Goal: Task Accomplishment & Management: Complete application form

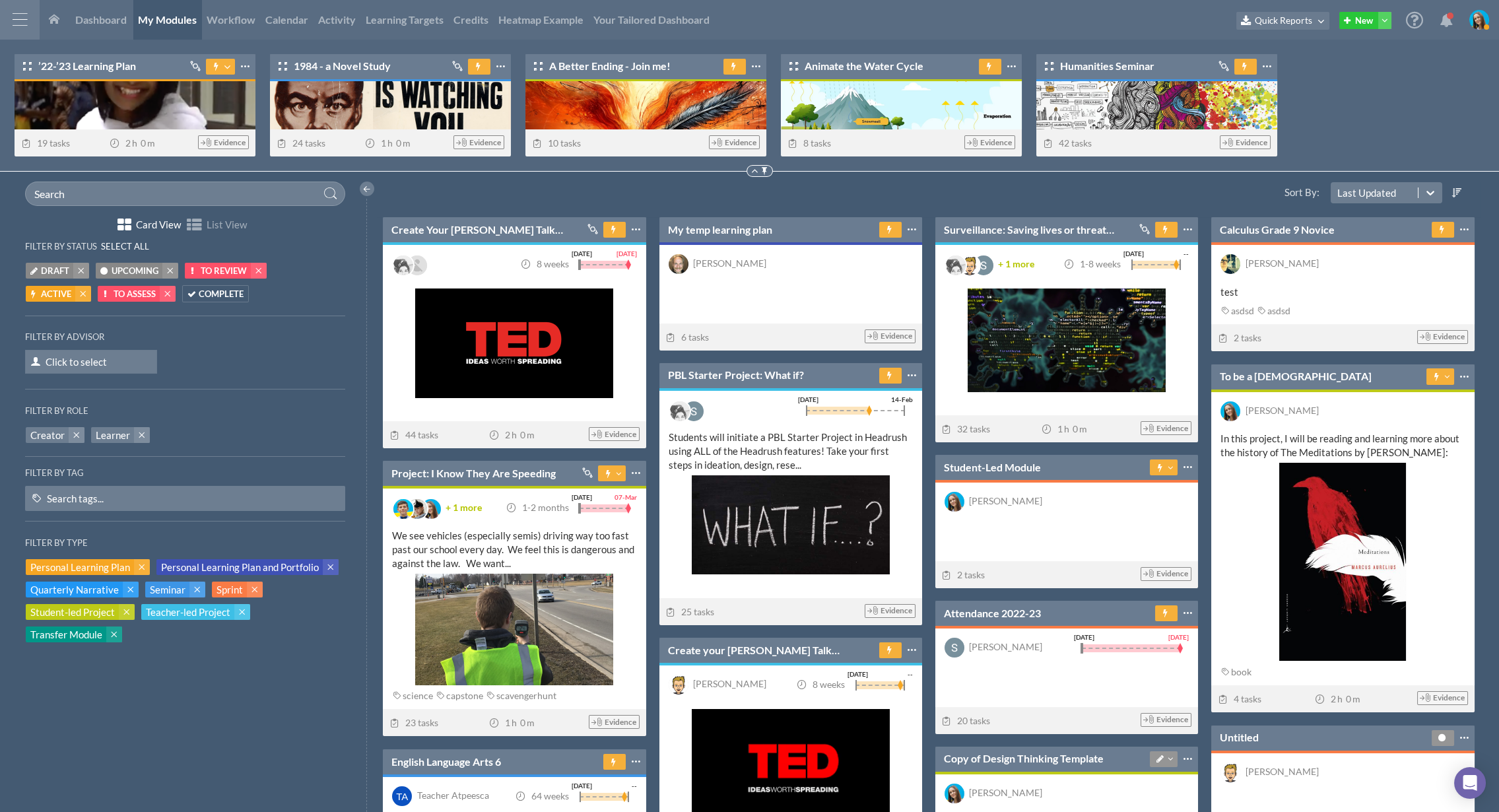
scroll to position [7, 7]
drag, startPoint x: 1361, startPoint y: 121, endPoint x: 211, endPoint y: 117, distance: 1150.0
click at [983, 121] on div "’22-’23 Learning Plan Connected to (1) Humanities Seminar Unpin from Top Share …" at bounding box center [749, 106] width 1499 height 132
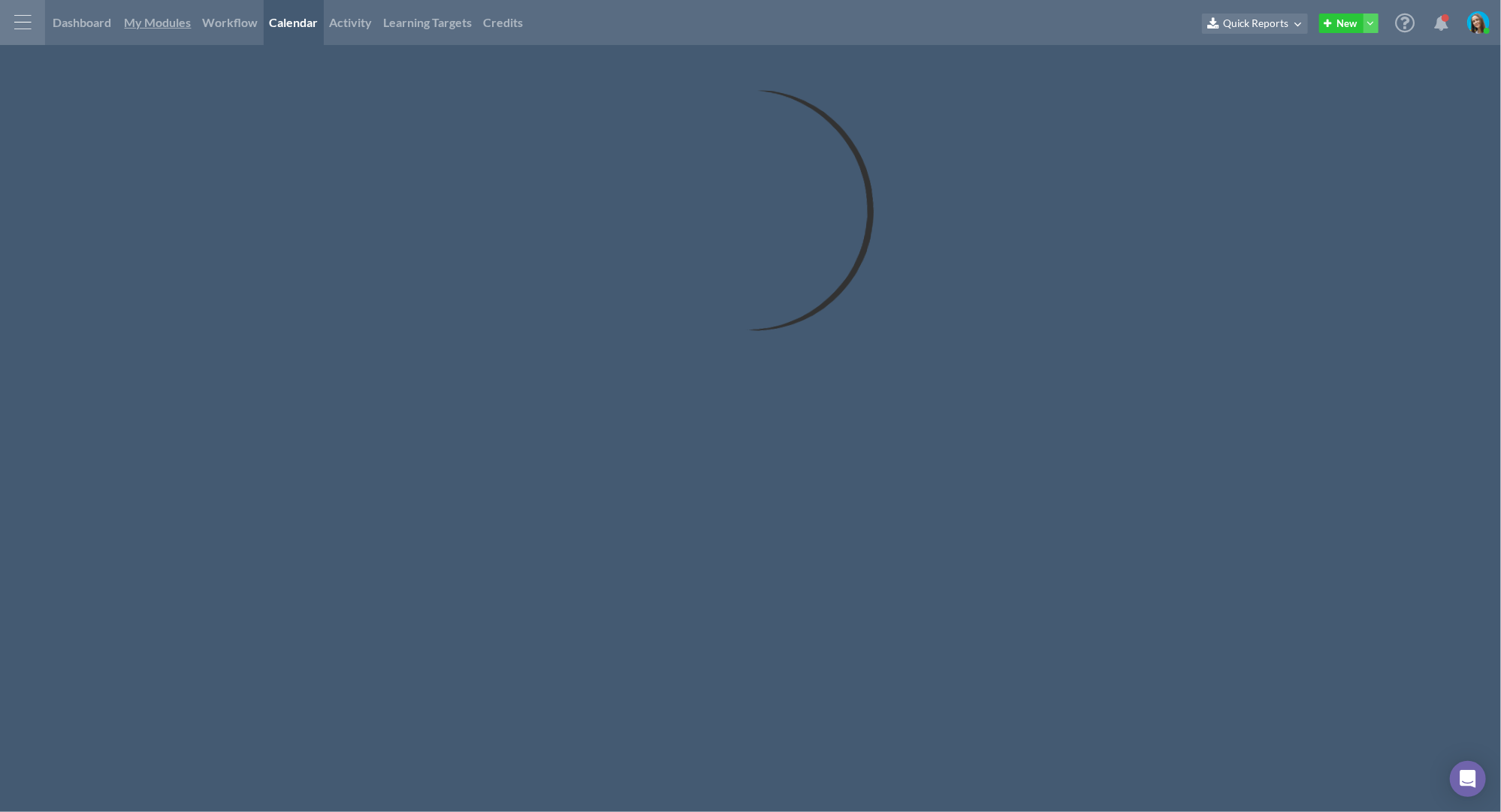
click at [148, 23] on span "My Modules" at bounding box center [158, 22] width 67 height 15
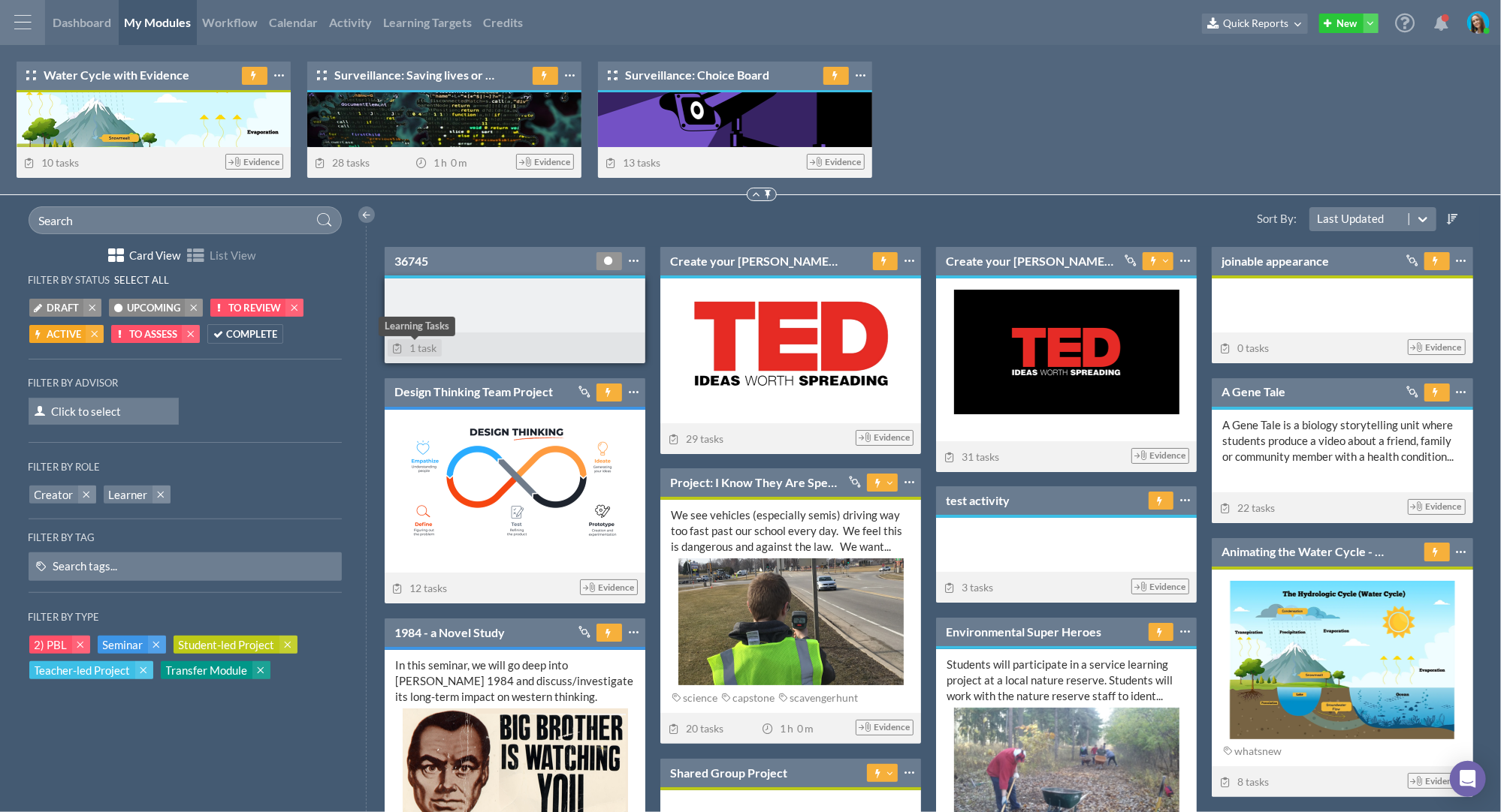
click at [414, 348] on span "1 task" at bounding box center [414, 348] width 45 height 13
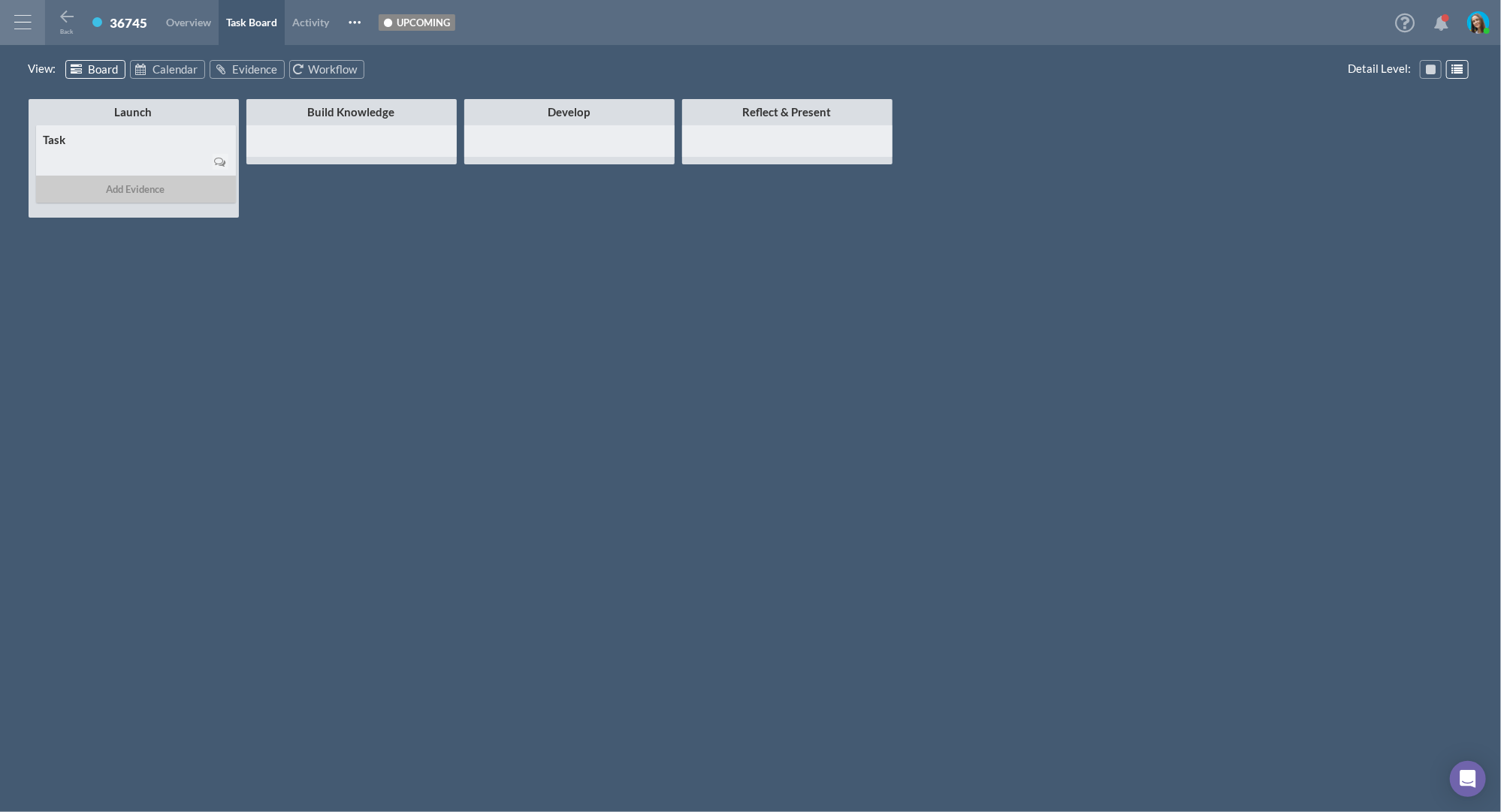
click at [117, 189] on div "Add Evidence" at bounding box center [136, 190] width 200 height 27
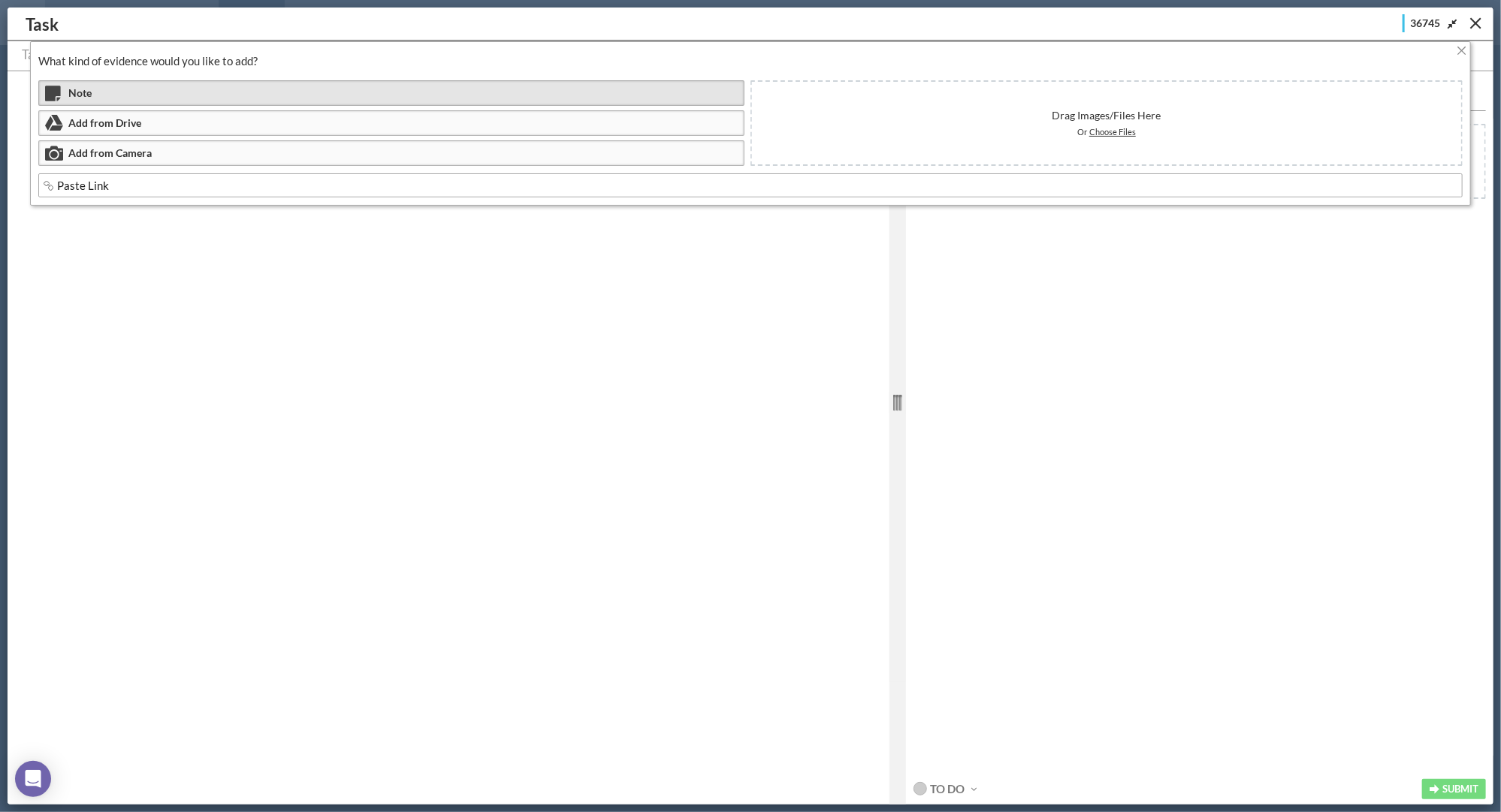
click at [151, 99] on div "Note" at bounding box center [391, 93] width 707 height 26
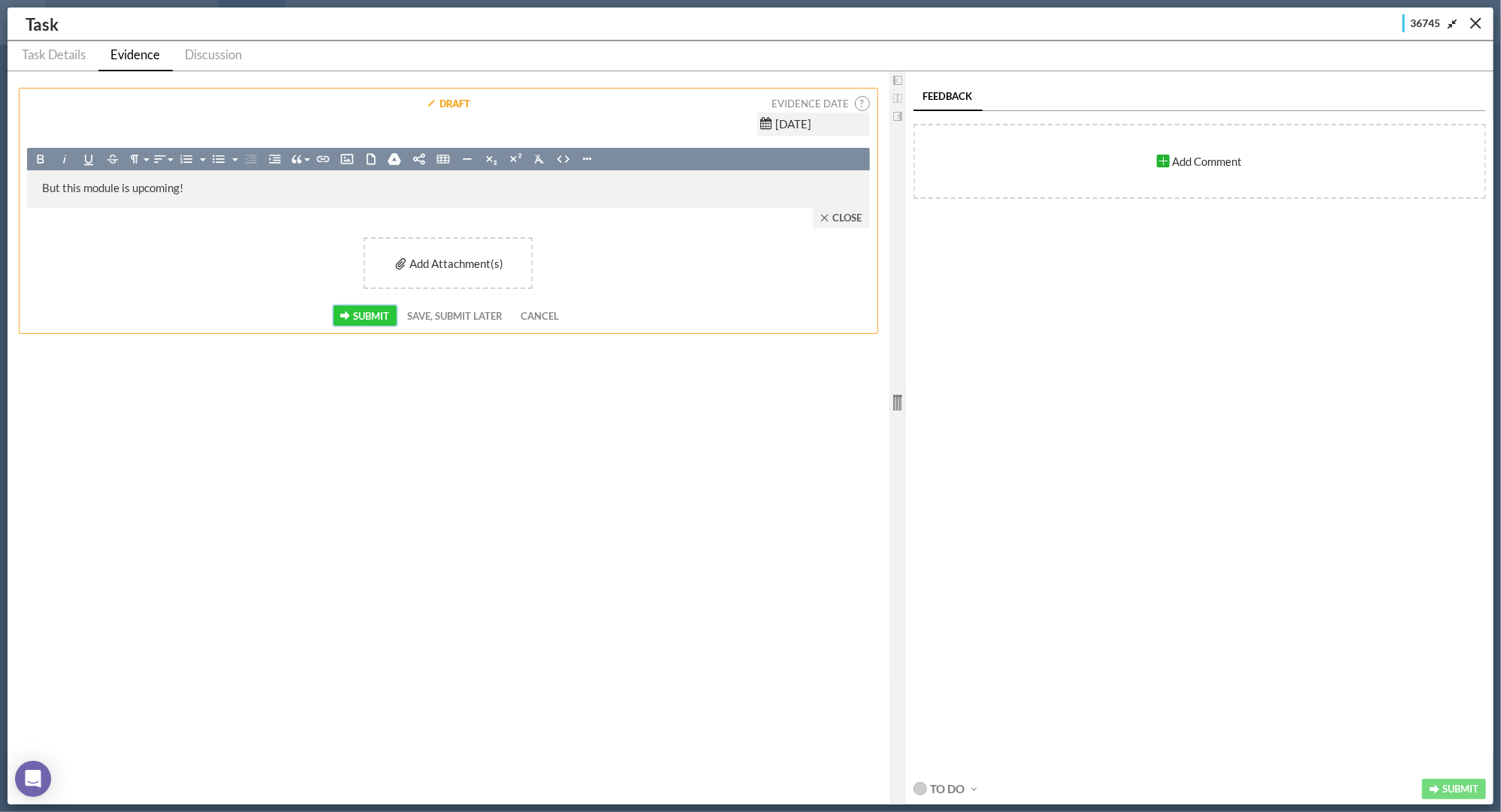
click at [376, 315] on span "Submit" at bounding box center [371, 316] width 36 height 12
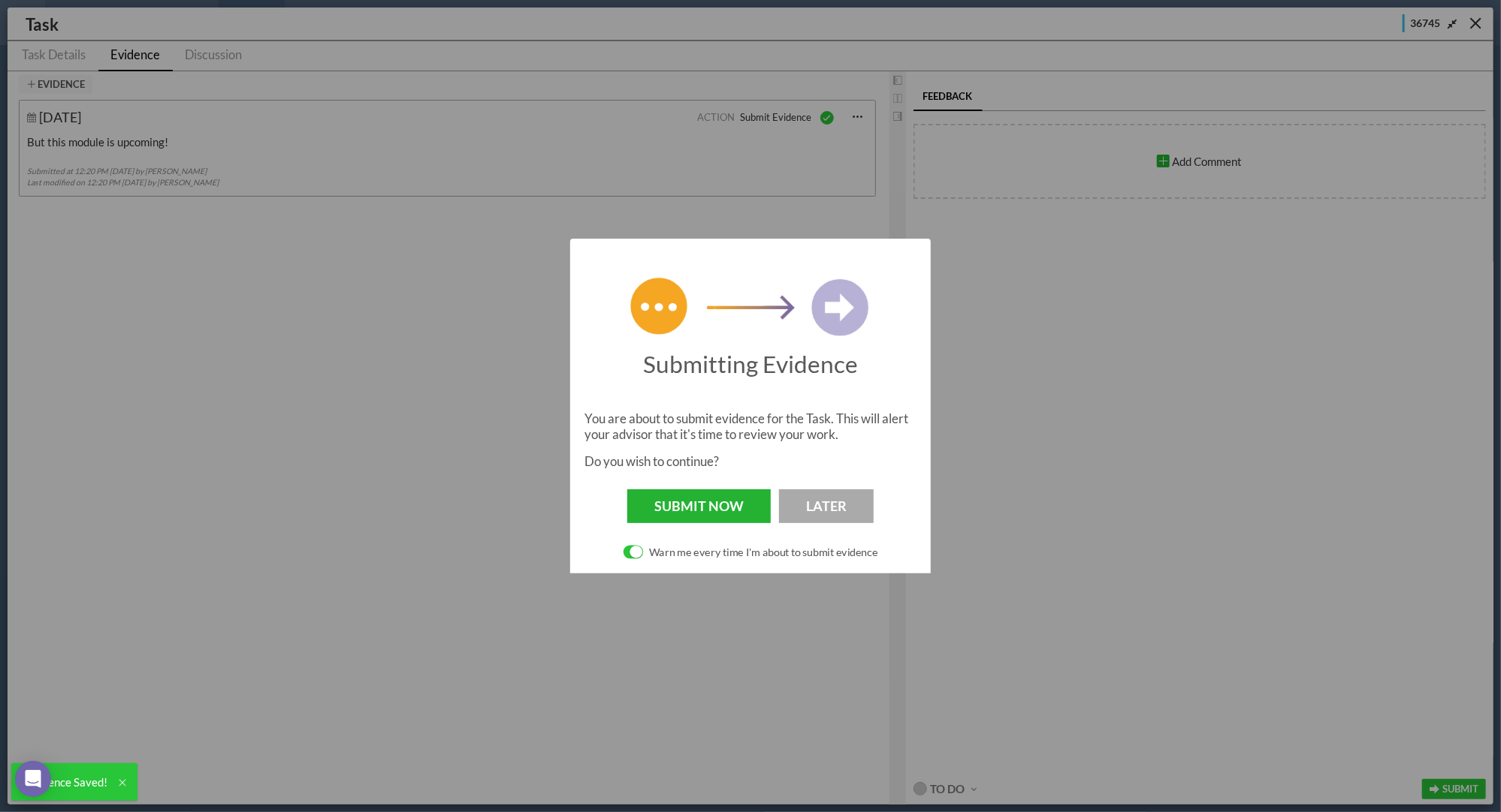
click at [719, 507] on button "Submit Now" at bounding box center [699, 505] width 144 height 33
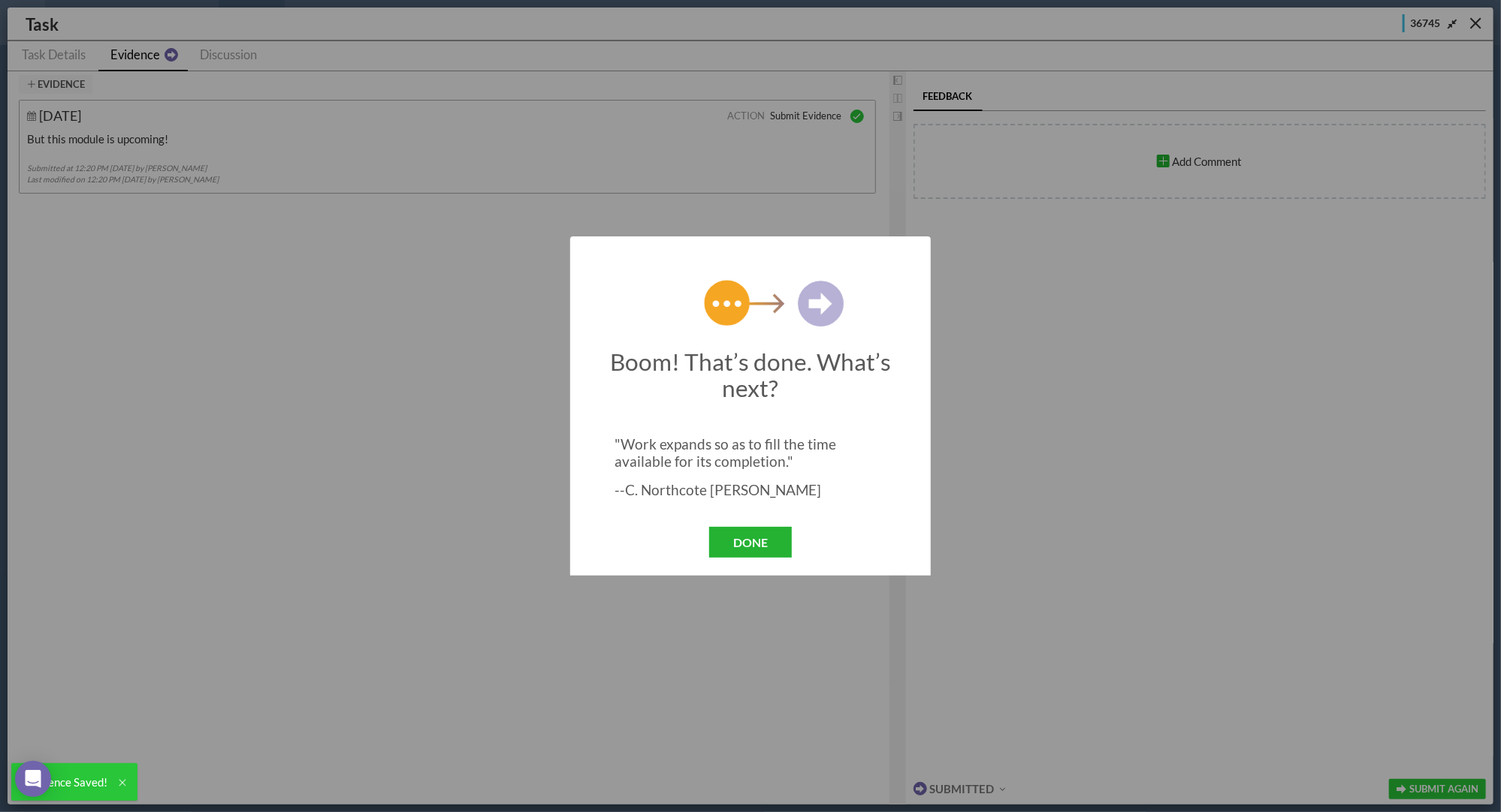
click at [765, 550] on button "Done" at bounding box center [750, 542] width 83 height 31
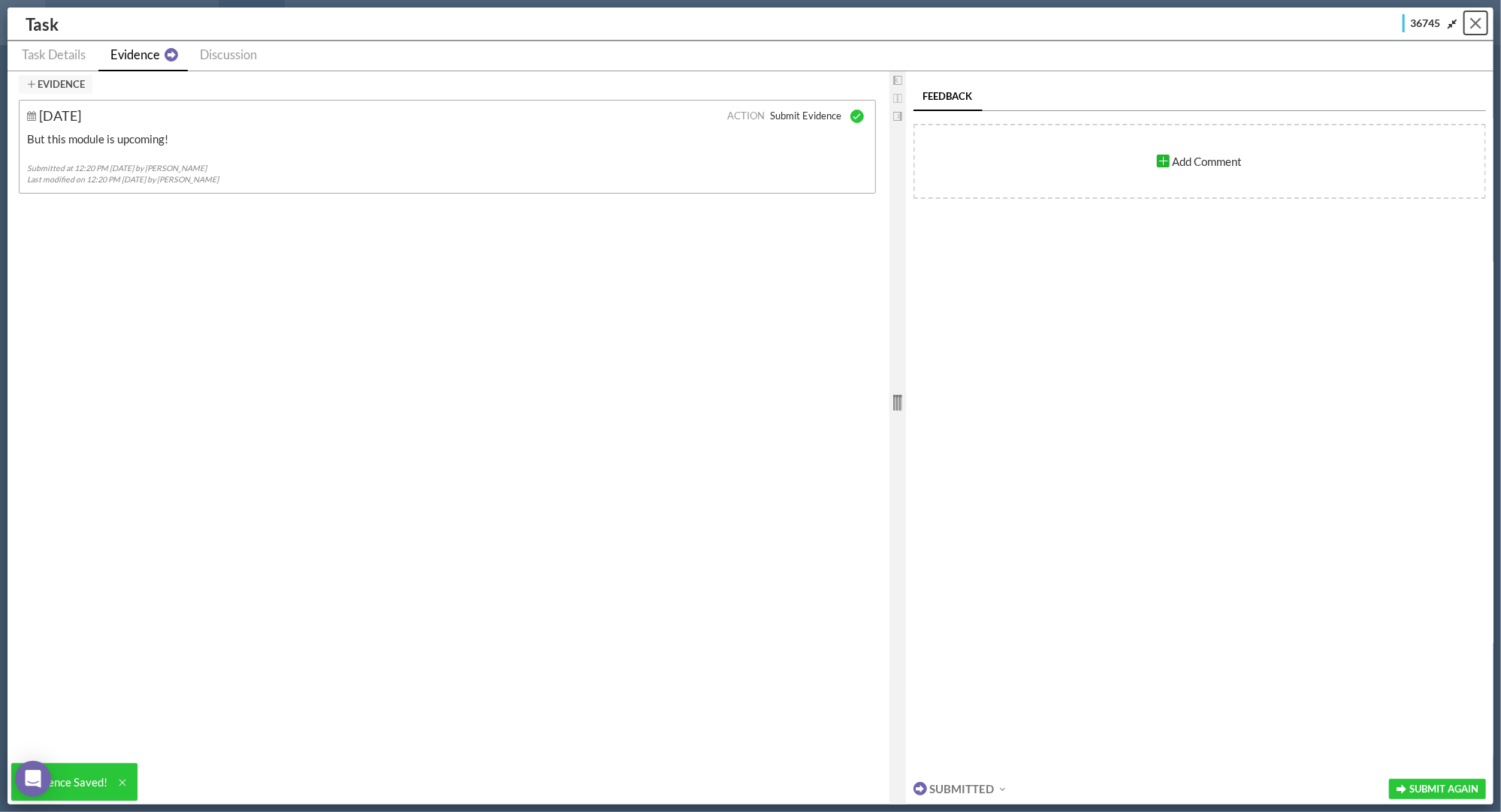
click at [1479, 27] on div "Close" at bounding box center [1475, 23] width 11 height 11
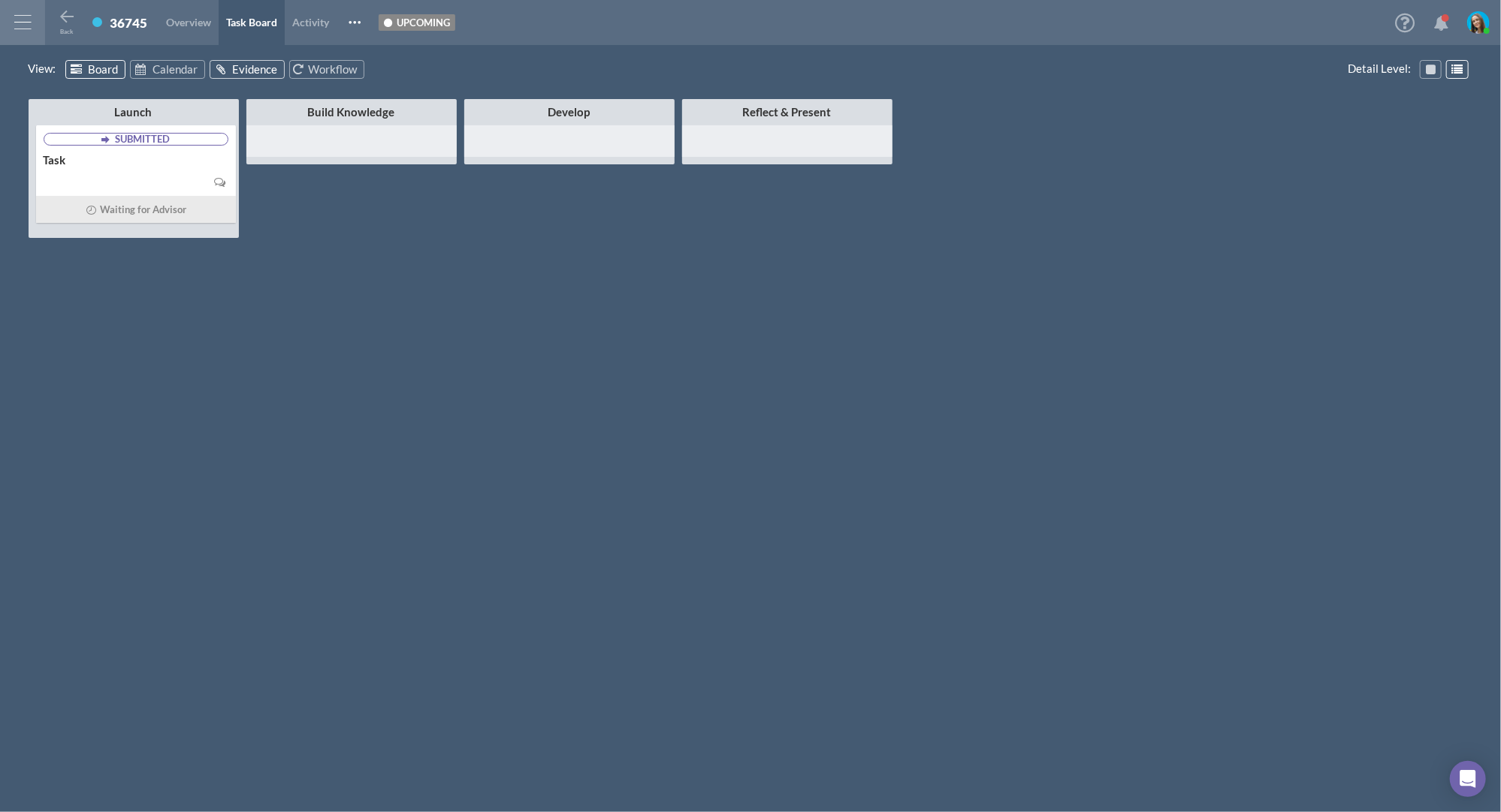
click at [243, 70] on span "Evidence" at bounding box center [255, 69] width 45 height 14
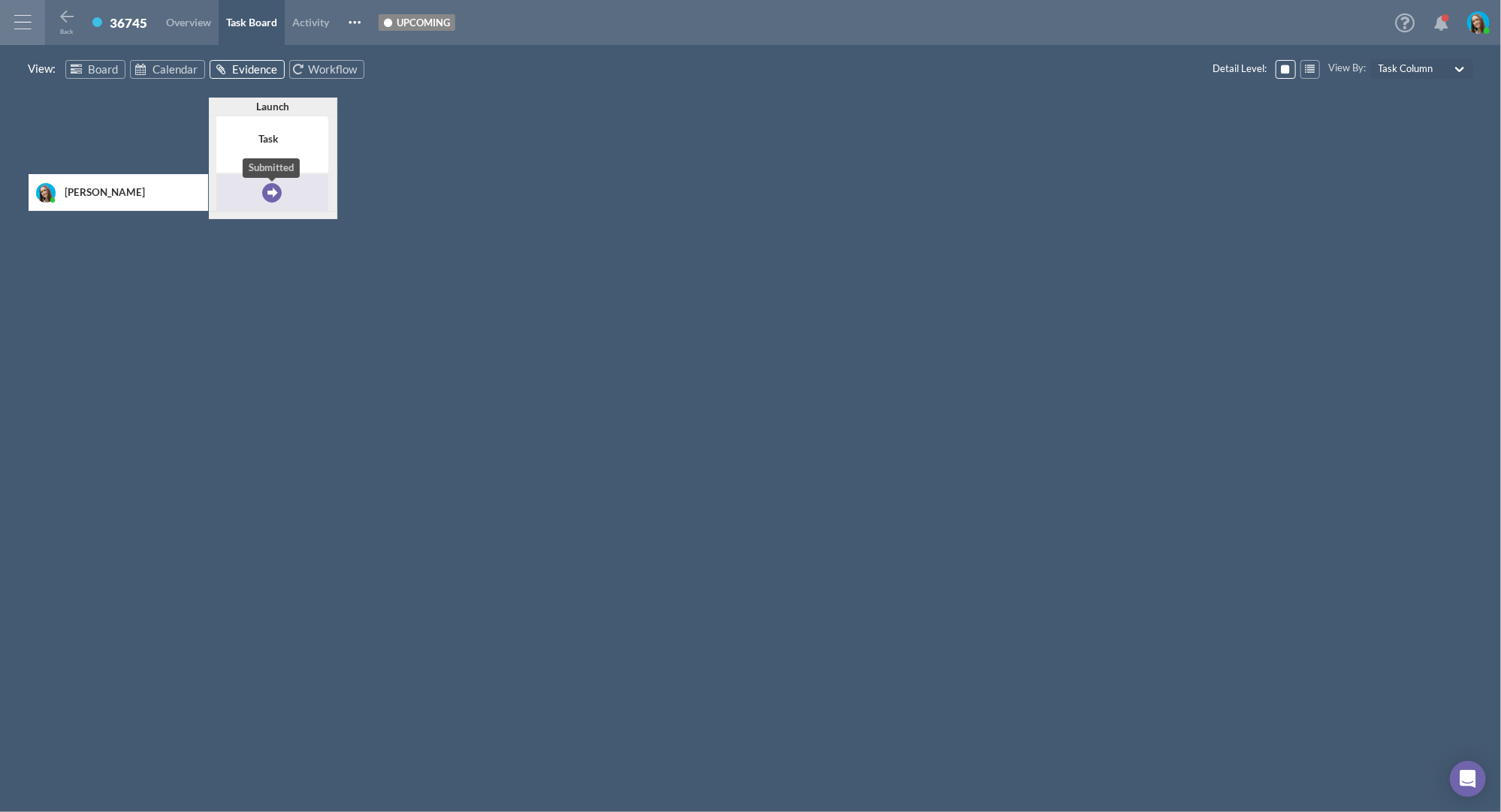
click at [270, 193] on div at bounding box center [272, 193] width 20 height 20
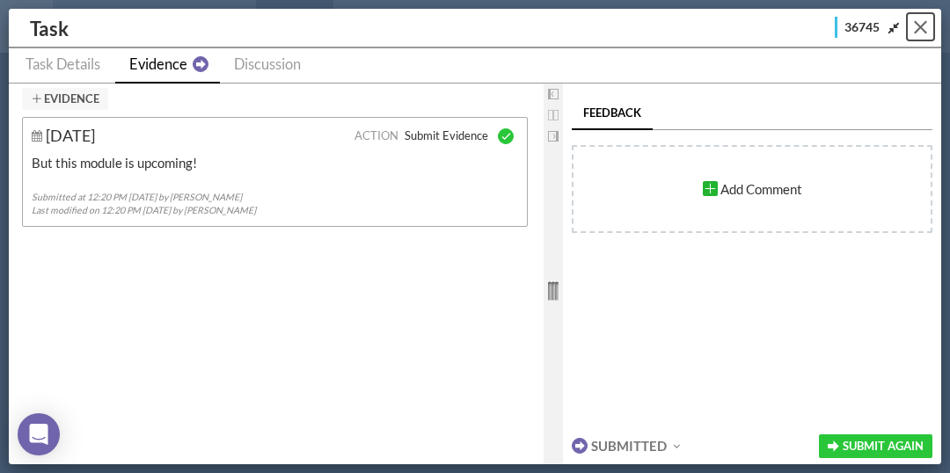
click at [928, 24] on button "Close" at bounding box center [920, 26] width 27 height 27
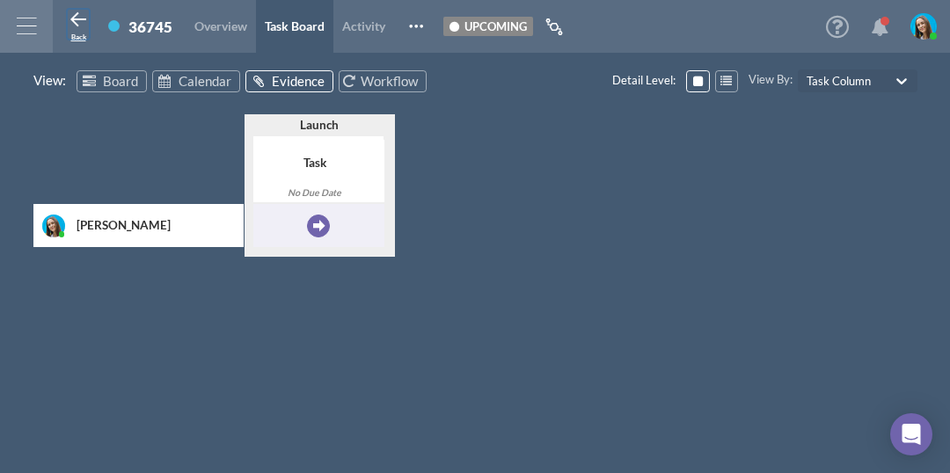
click at [88, 33] on button "Back" at bounding box center [78, 24] width 21 height 29
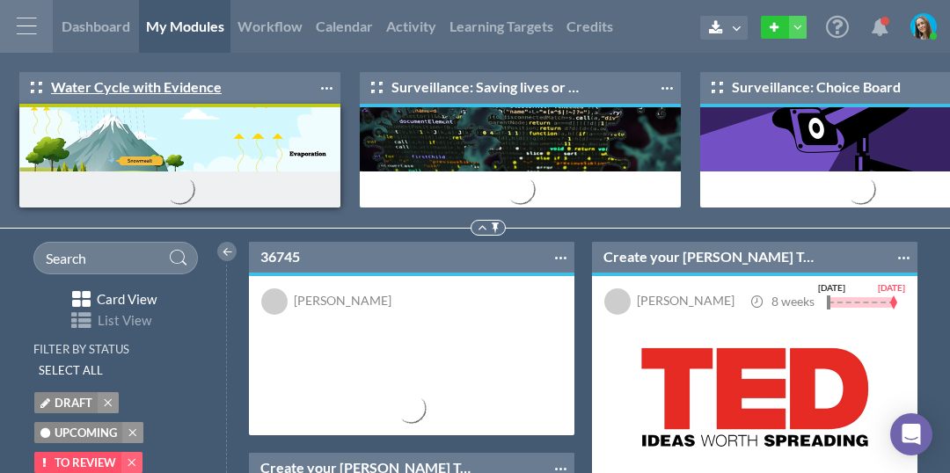
scroll to position [332, 345]
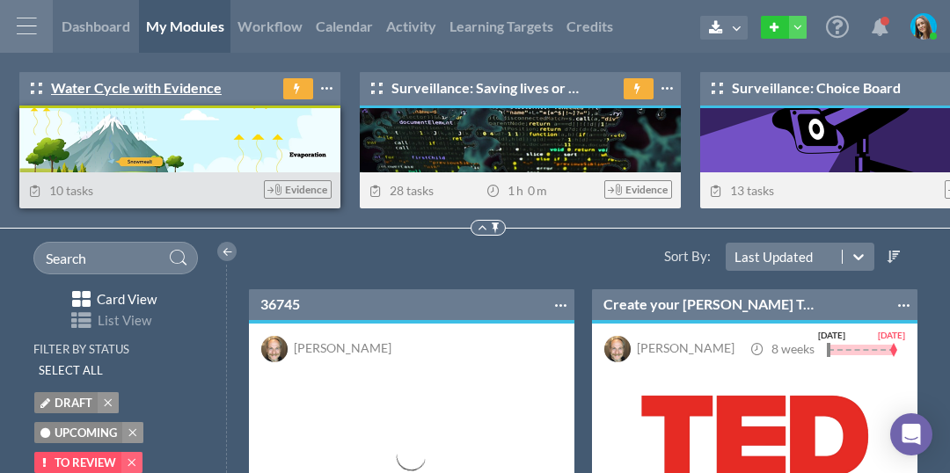
click at [129, 84] on link "Water Cycle with Evidence" at bounding box center [126, 88] width 191 height 20
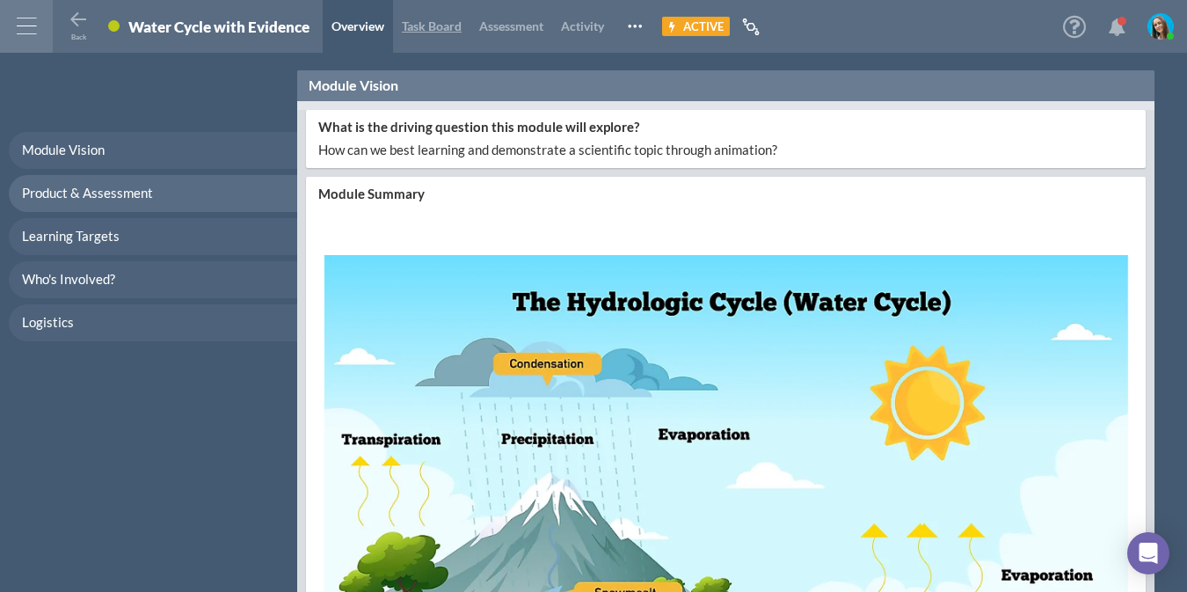
click at [444, 30] on span "Task Board" at bounding box center [432, 25] width 60 height 15
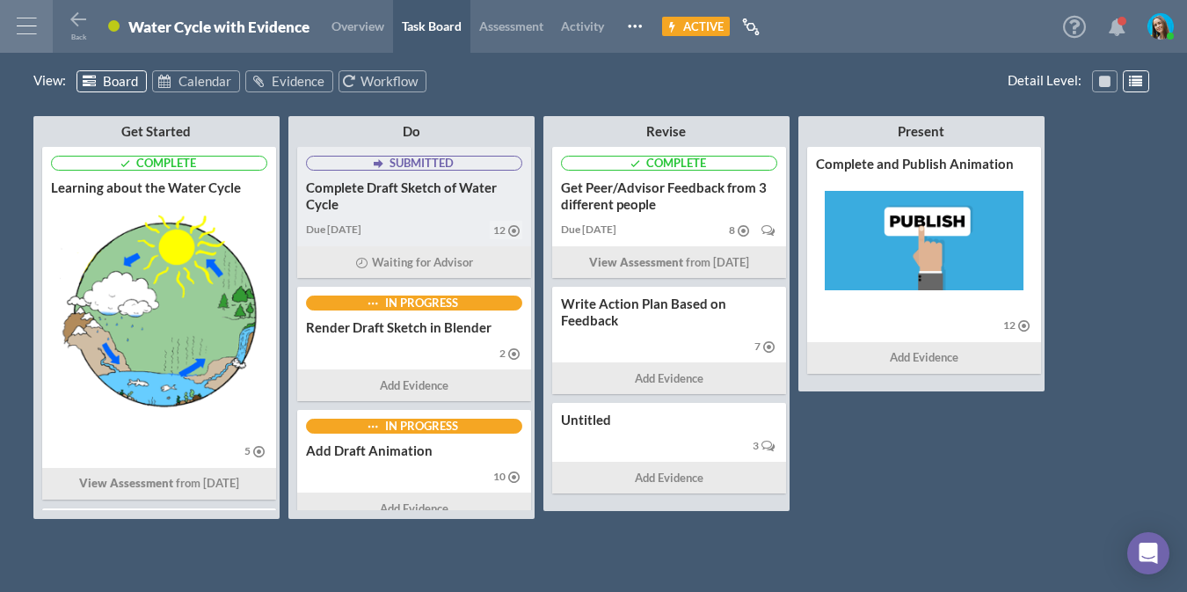
click at [469, 211] on div "Complete Draft Sketch of Water Cycle" at bounding box center [414, 195] width 216 height 33
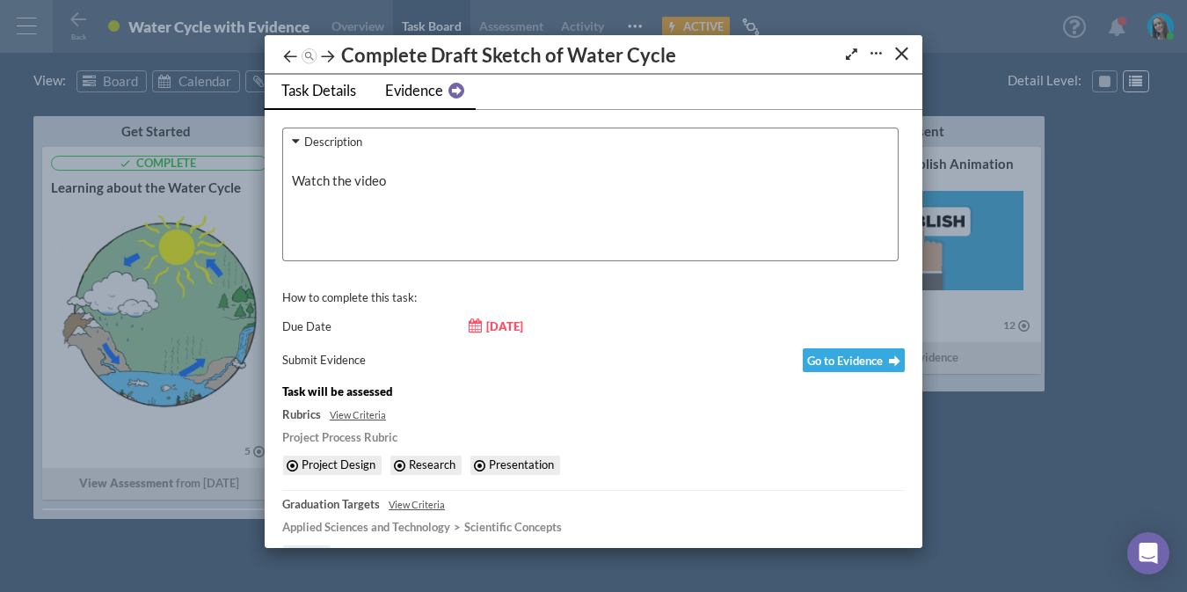
click at [411, 87] on span "Evidence" at bounding box center [414, 91] width 58 height 18
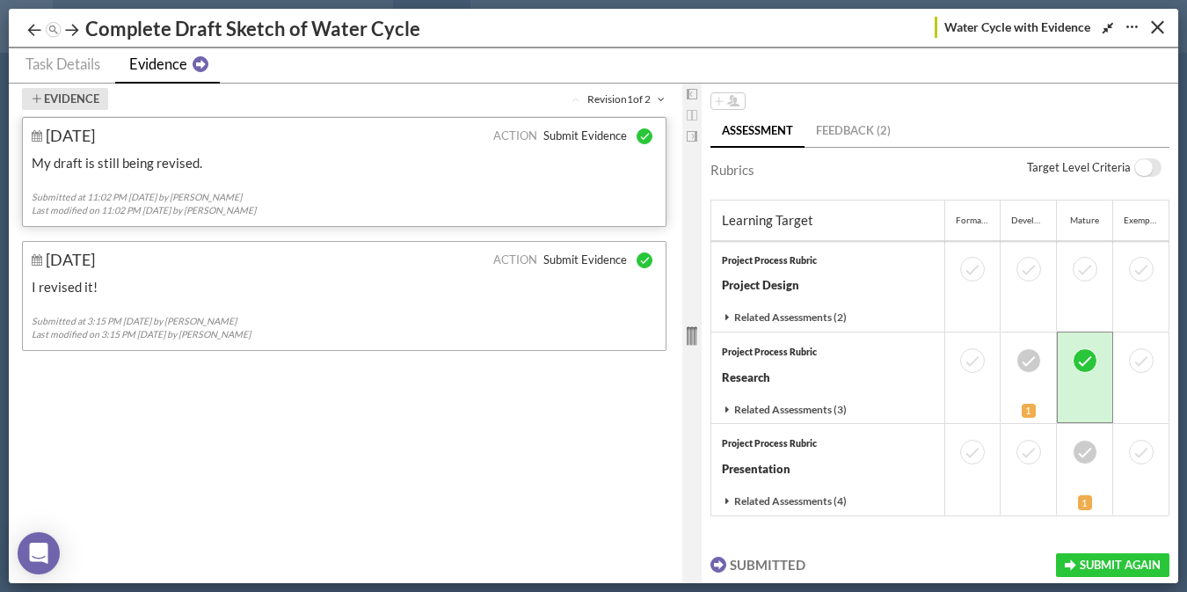
click at [80, 103] on button "Evidence" at bounding box center [65, 99] width 86 height 22
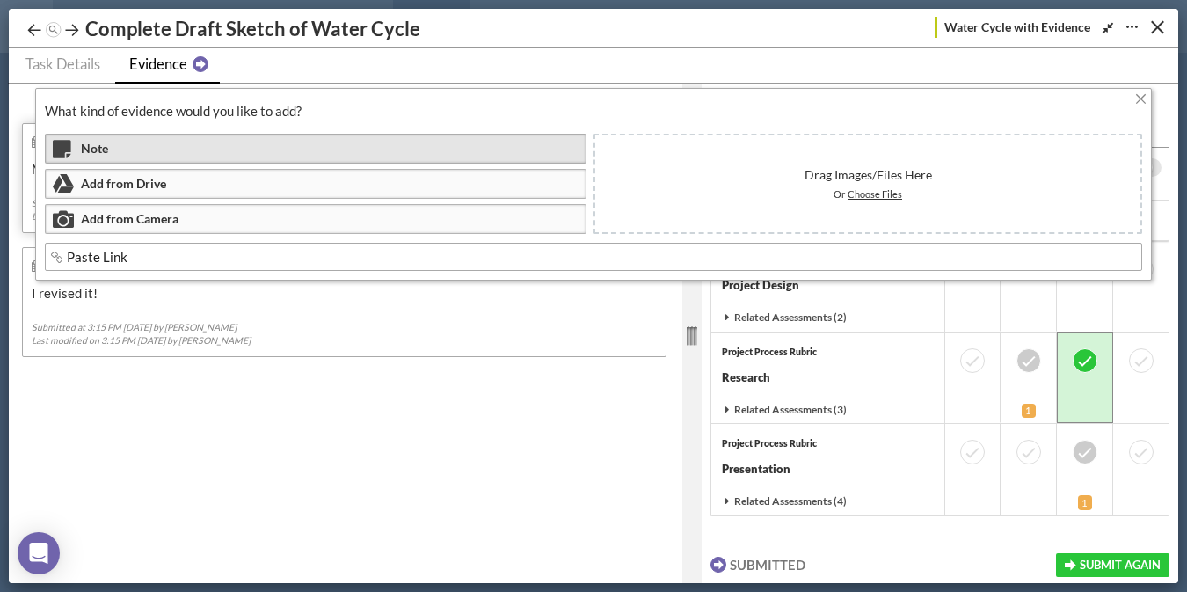
click at [112, 152] on div "Note" at bounding box center [316, 149] width 542 height 30
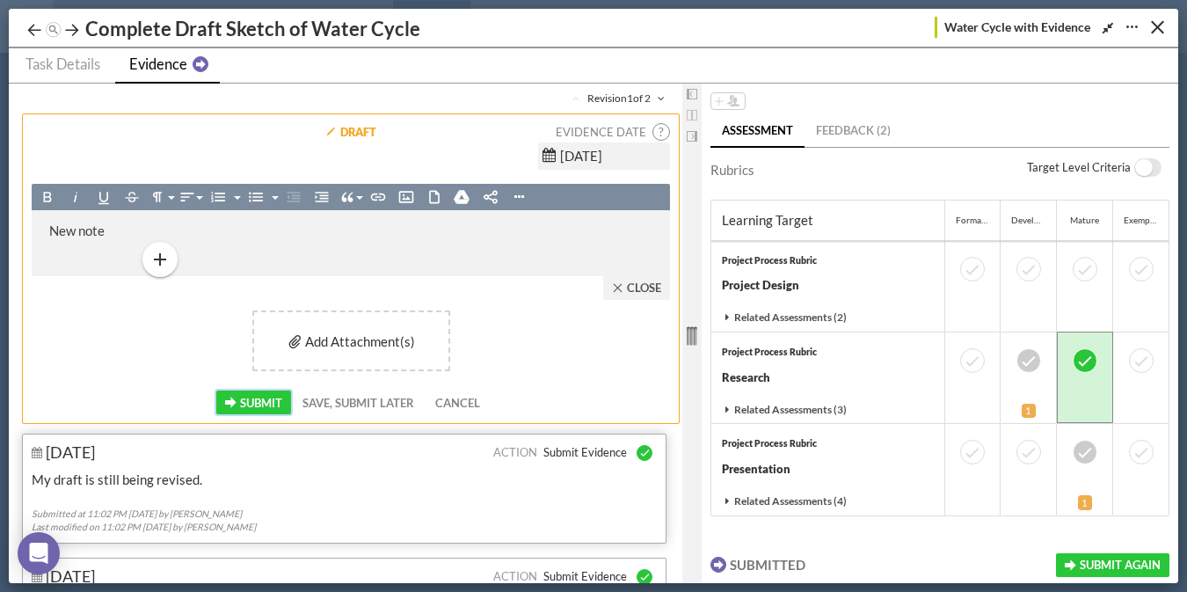
click at [247, 397] on span "Submit" at bounding box center [261, 403] width 42 height 14
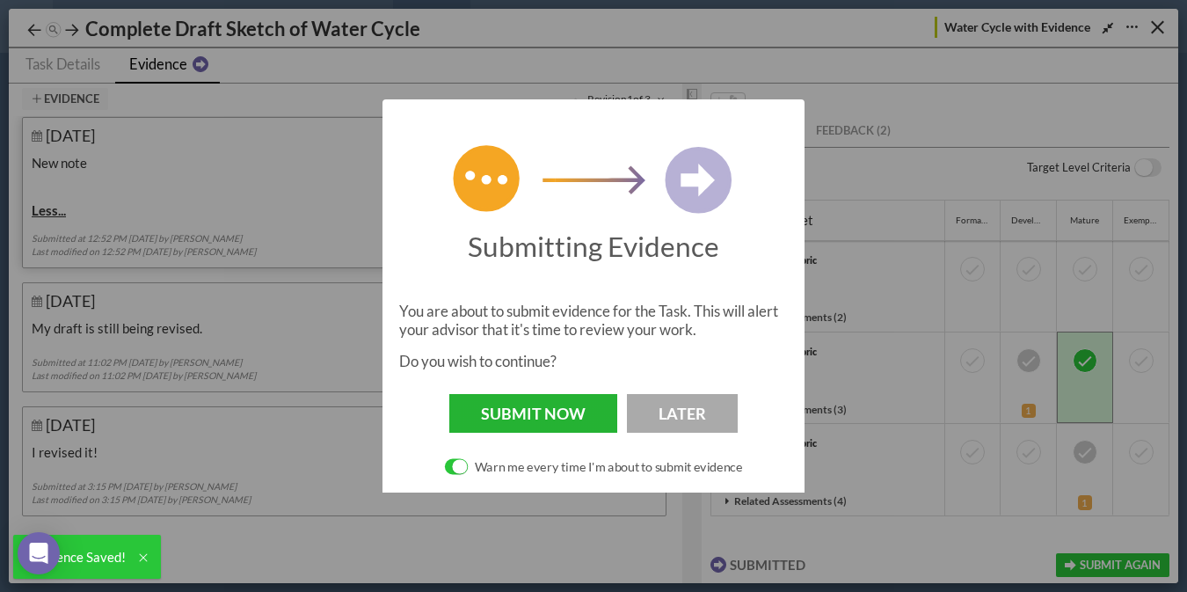
click at [565, 411] on button "Submit Now" at bounding box center [533, 413] width 168 height 39
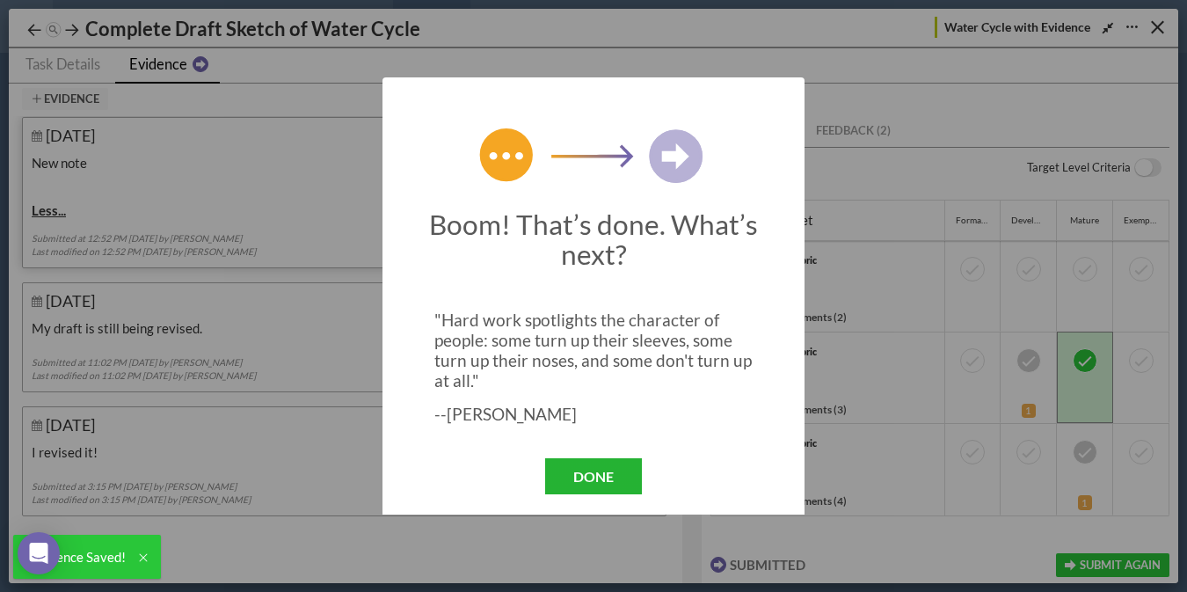
click at [606, 466] on button "Done" at bounding box center [593, 476] width 97 height 36
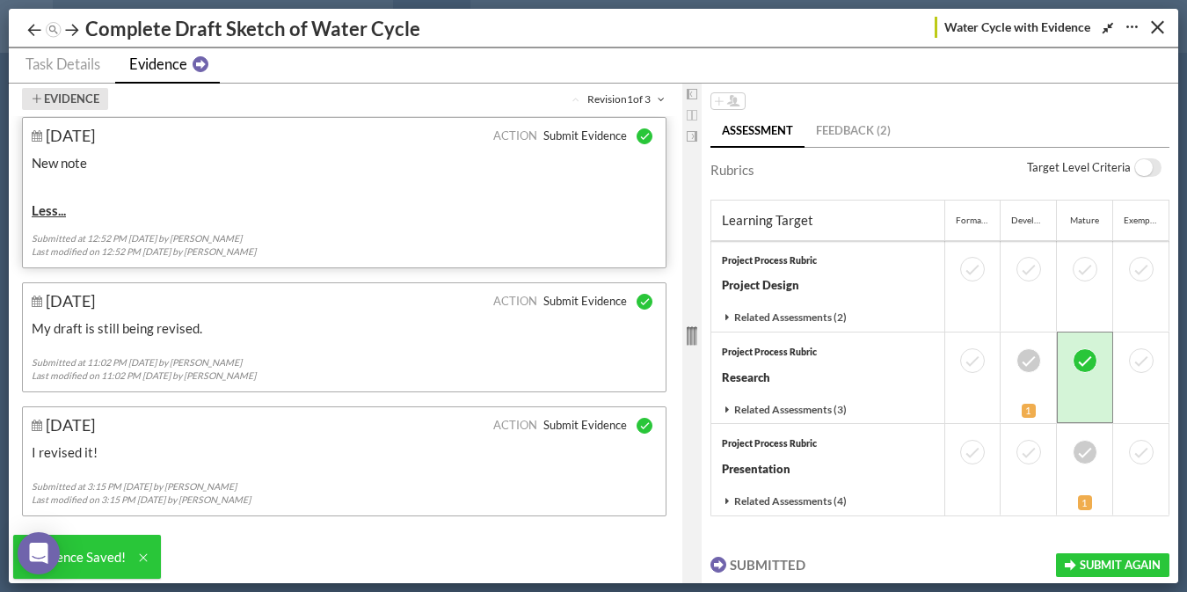
click at [63, 98] on button "Evidence" at bounding box center [65, 99] width 86 height 22
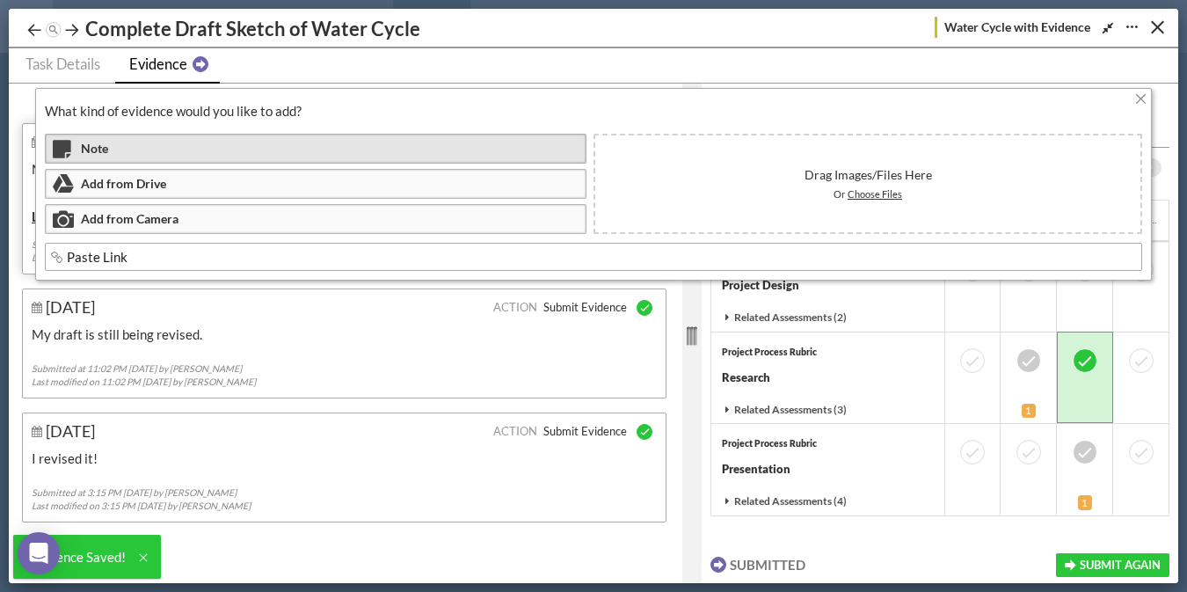
click at [209, 155] on div "Note" at bounding box center [316, 149] width 542 height 30
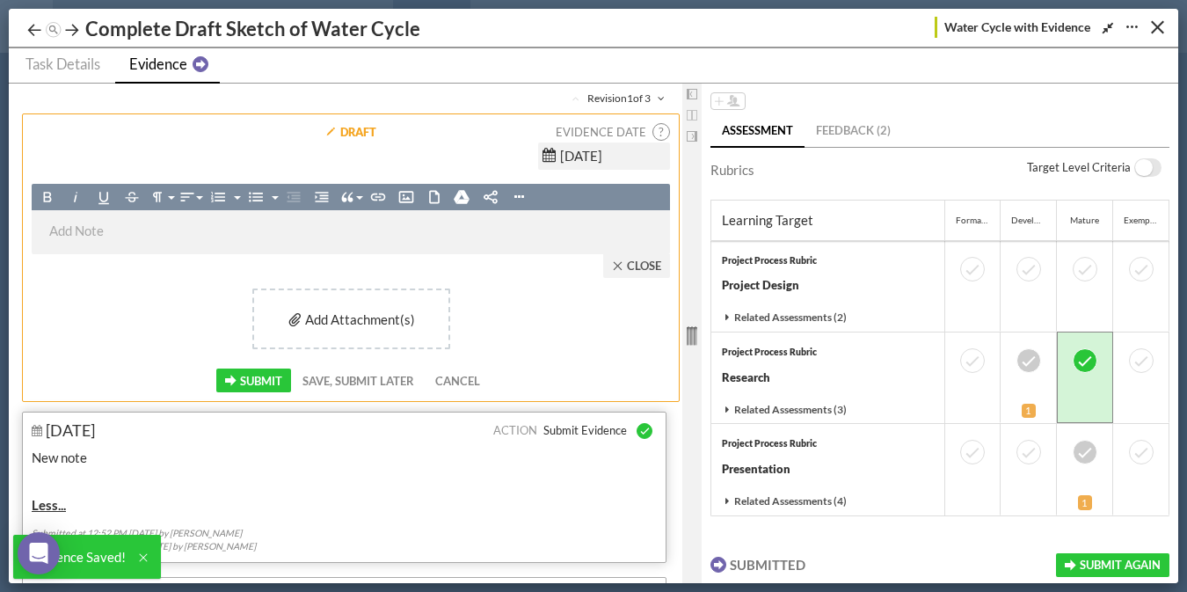
click at [202, 234] on p at bounding box center [350, 233] width 603 height 26
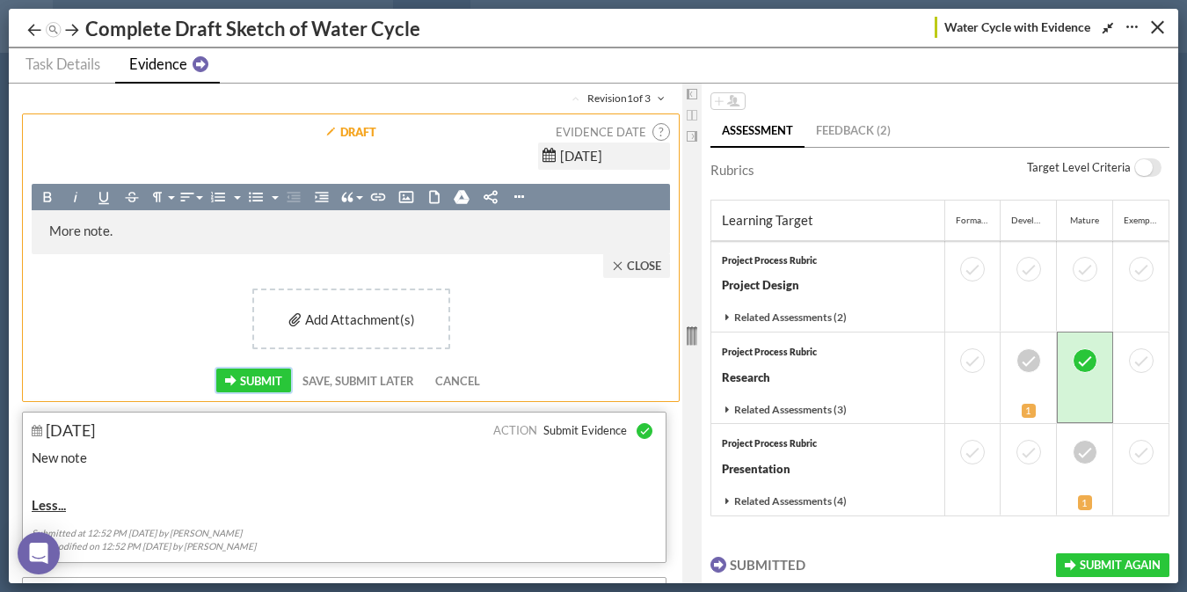
drag, startPoint x: 234, startPoint y: 381, endPoint x: 654, endPoint y: 426, distance: 422.7
click at [236, 381] on button "Submit" at bounding box center [253, 380] width 75 height 24
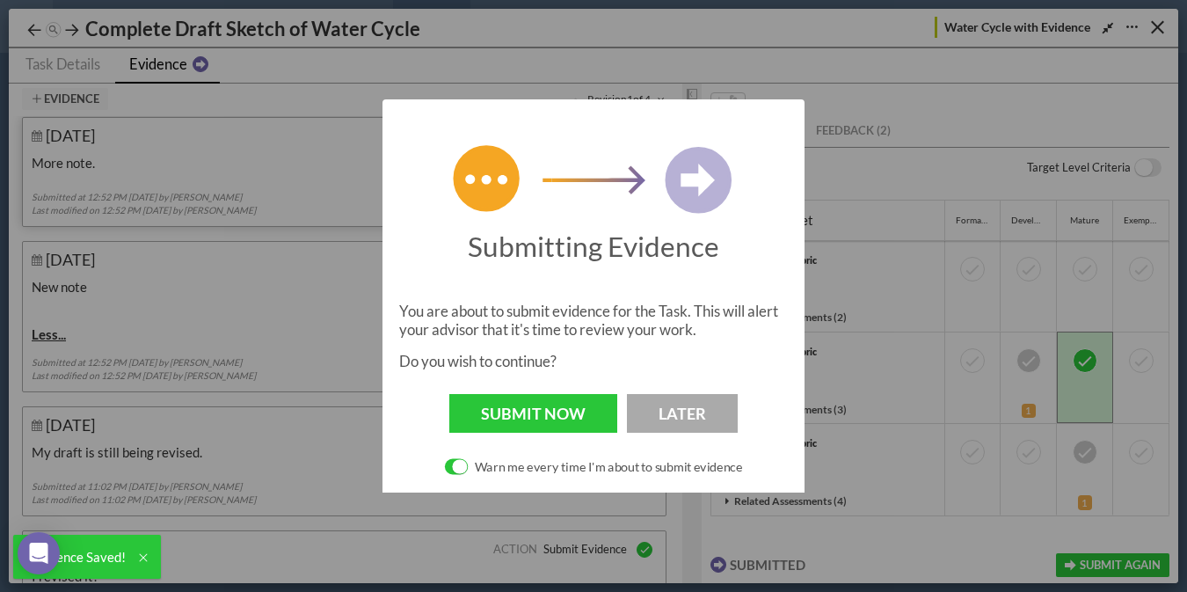
click at [456, 470] on span "ON" at bounding box center [459, 467] width 15 height 14
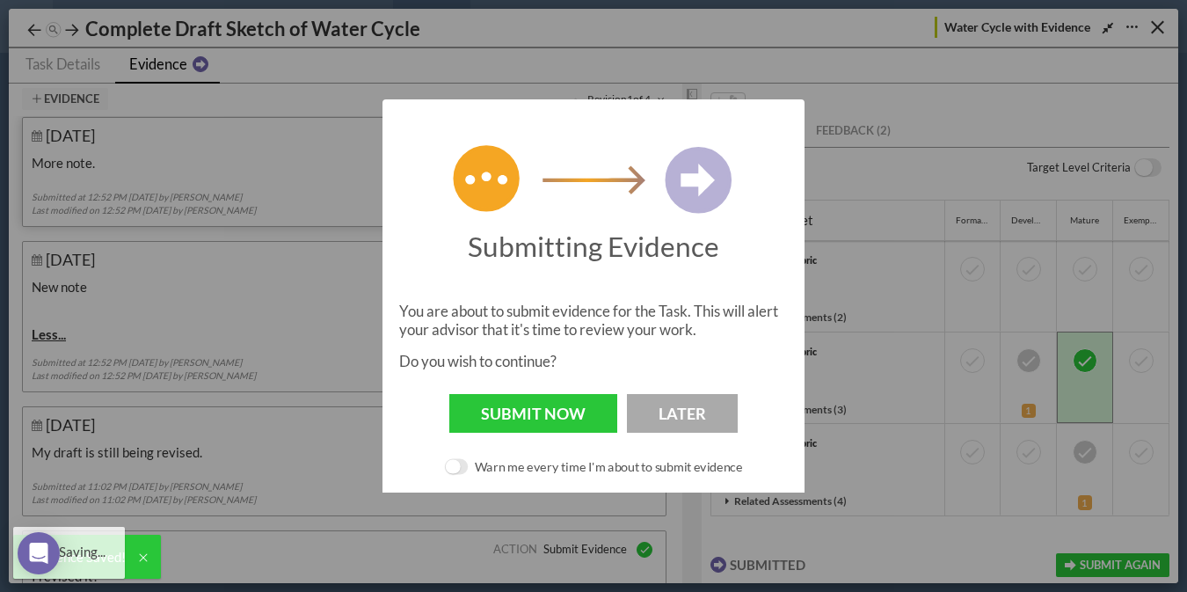
click at [550, 405] on button "Submit Now" at bounding box center [533, 413] width 168 height 39
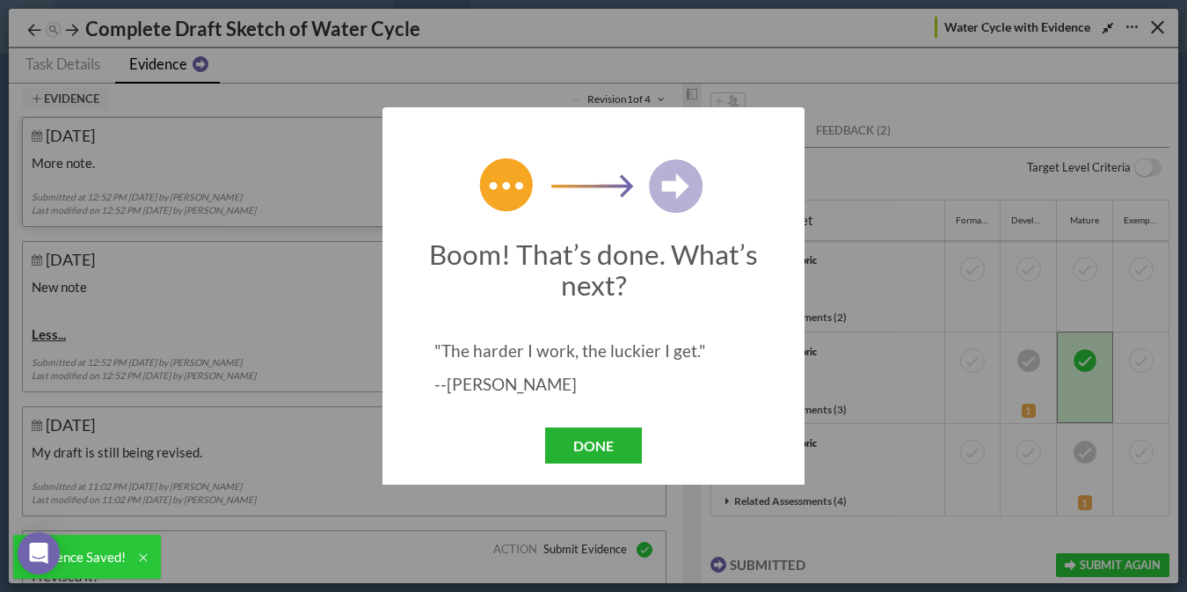
click at [570, 429] on button "Done" at bounding box center [593, 445] width 97 height 36
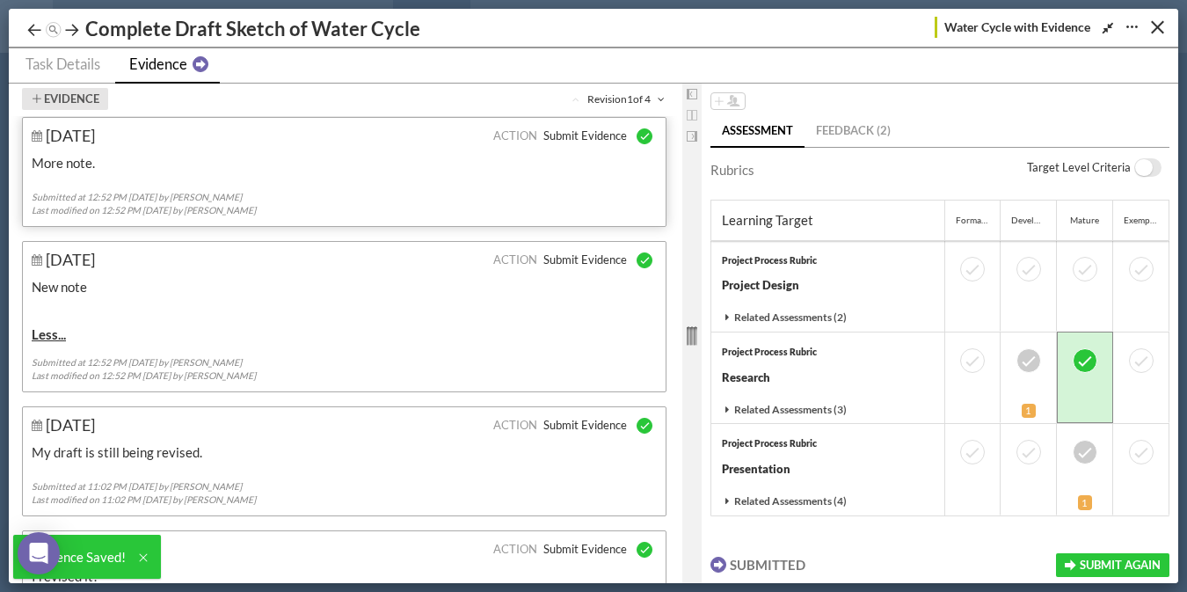
click at [69, 98] on button "Evidence" at bounding box center [65, 99] width 86 height 22
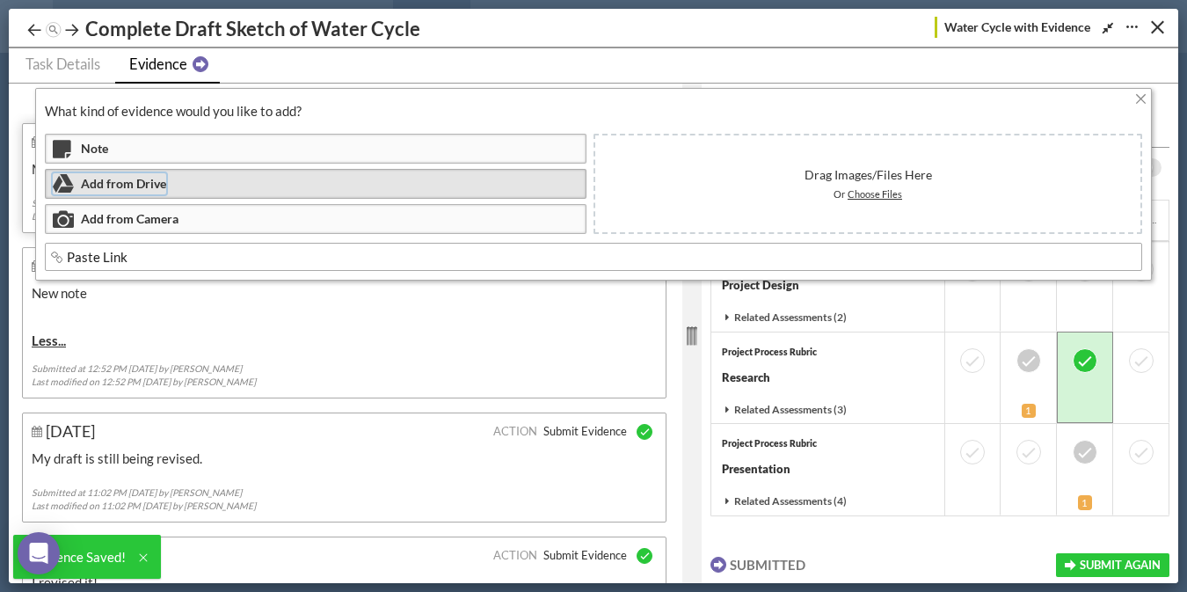
click at [124, 181] on span "Add from Drive" at bounding box center [123, 184] width 85 height 16
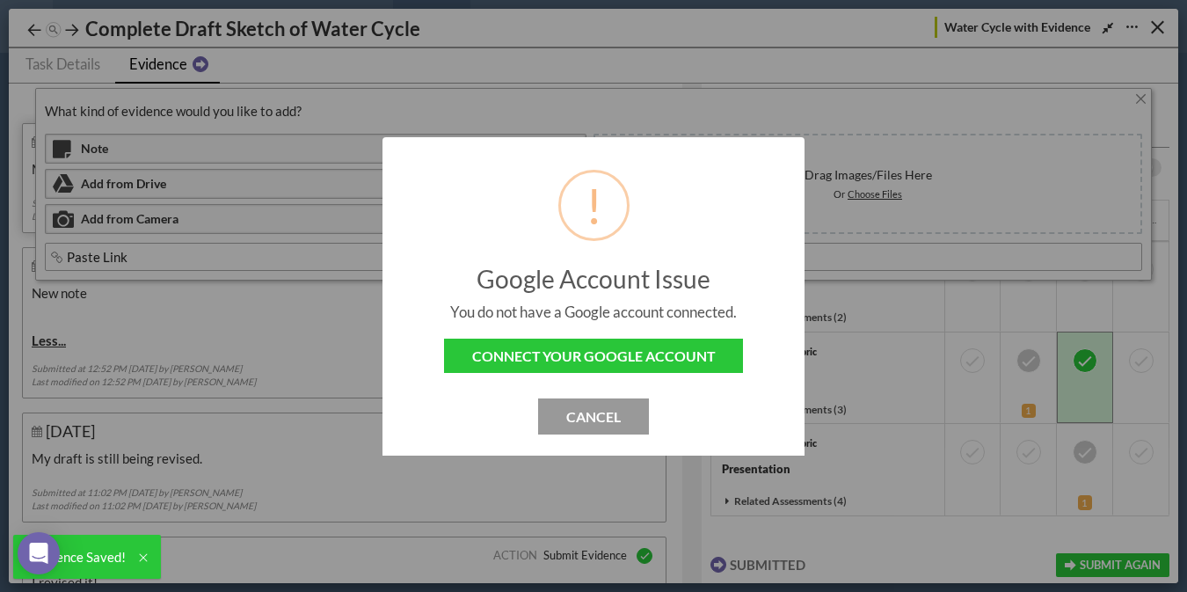
click at [608, 416] on button "Cancel" at bounding box center [593, 416] width 111 height 36
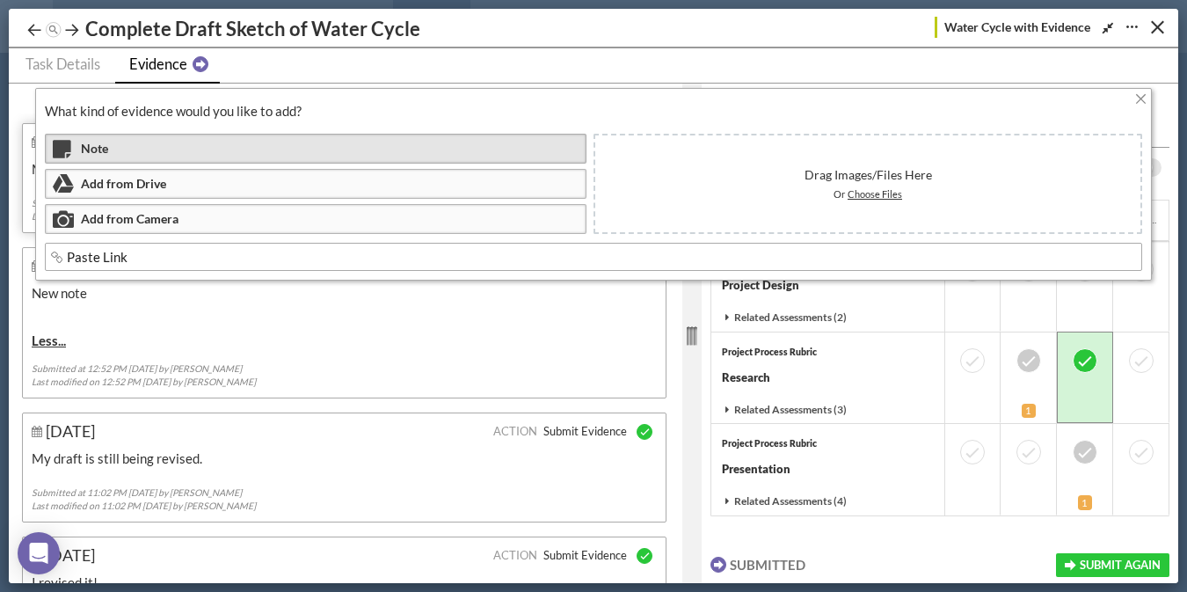
click at [110, 145] on div "Note" at bounding box center [316, 149] width 542 height 30
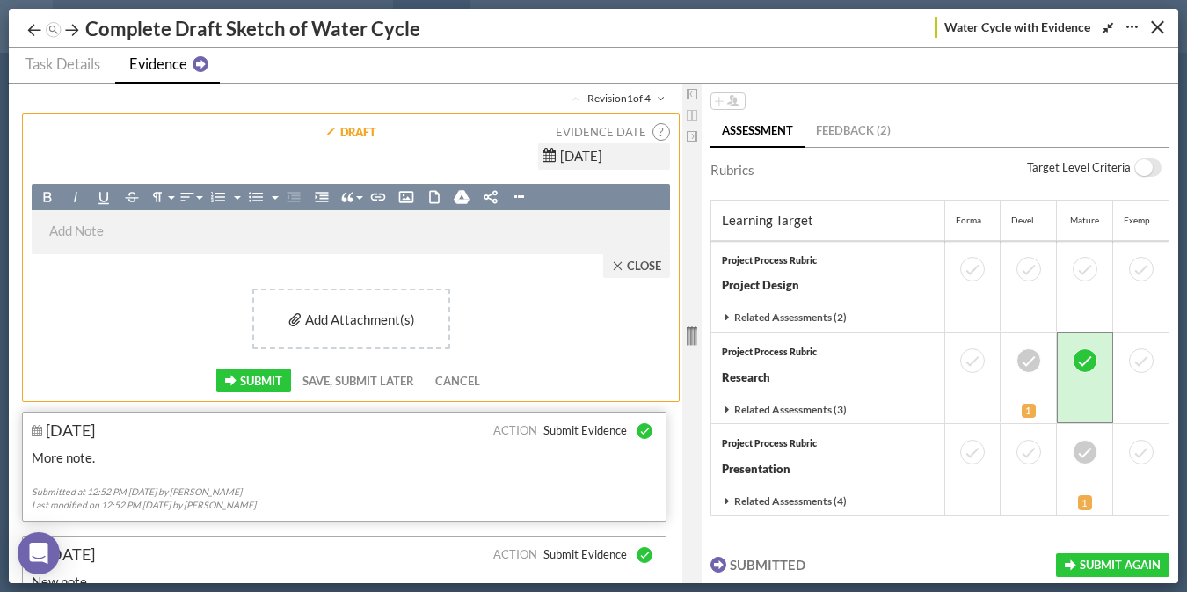
click at [245, 242] on p at bounding box center [350, 233] width 603 height 26
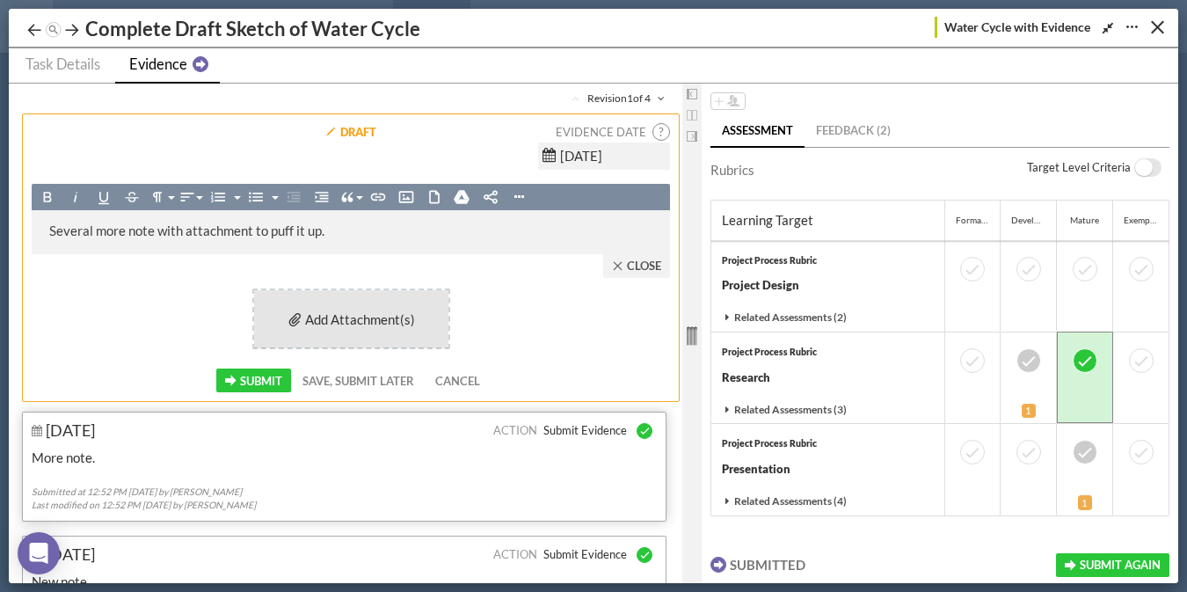
click at [373, 313] on span "Add Attachment(s)" at bounding box center [360, 319] width 110 height 16
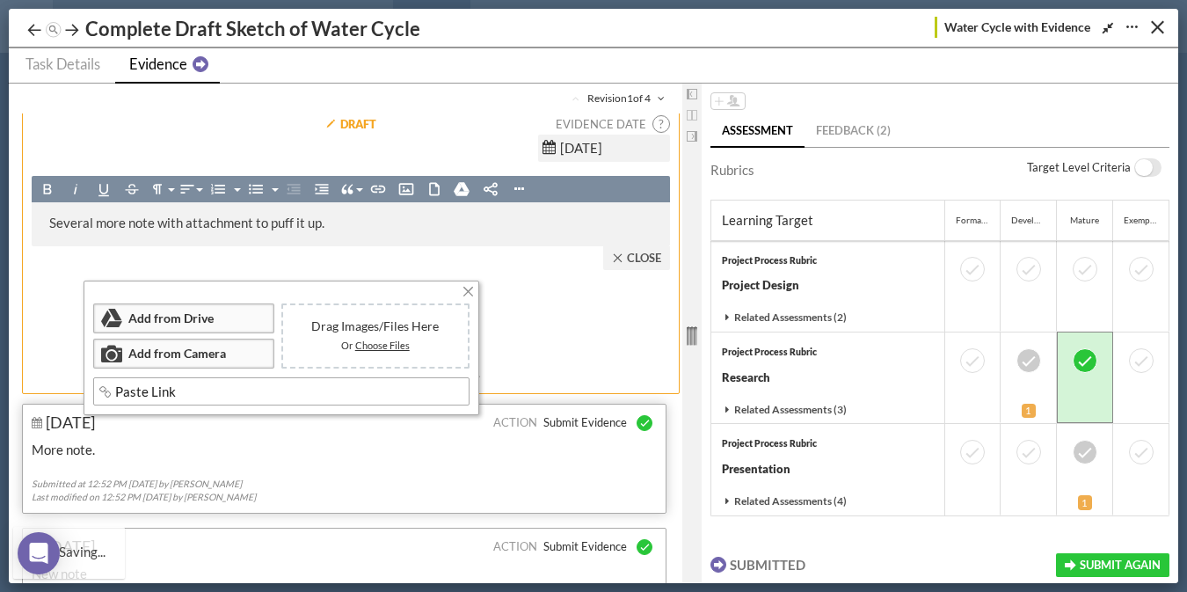
click at [380, 348] on span "Choose Files" at bounding box center [382, 344] width 55 height 11
type input "C:\fakepath\2025-08-15 21-12-26.mp4"
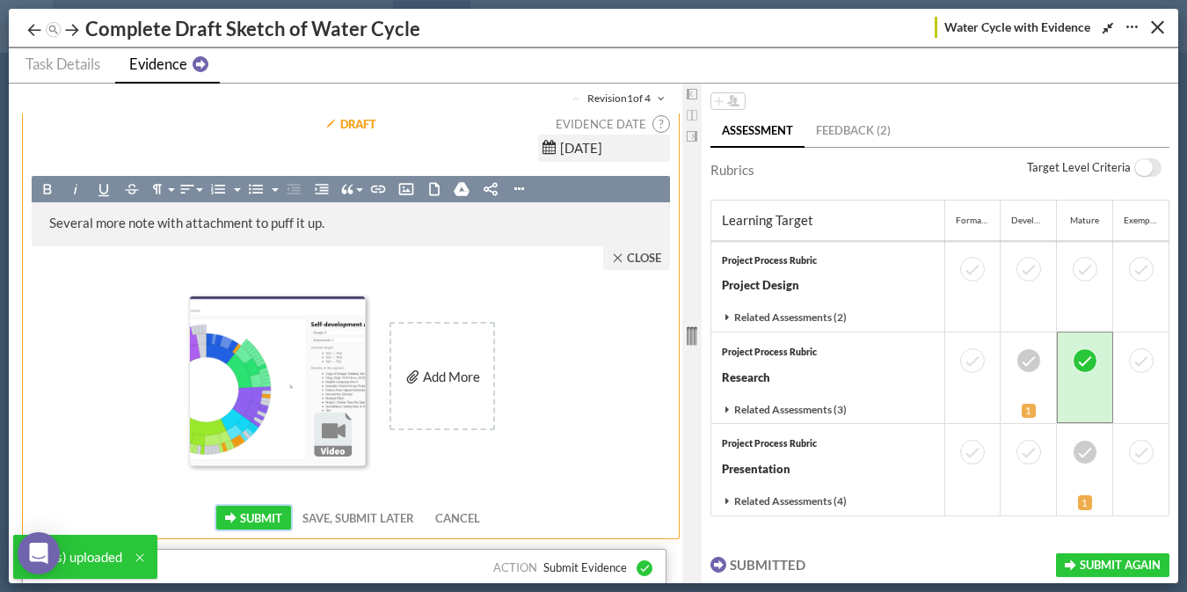
click at [234, 521] on button "Submit" at bounding box center [253, 518] width 75 height 24
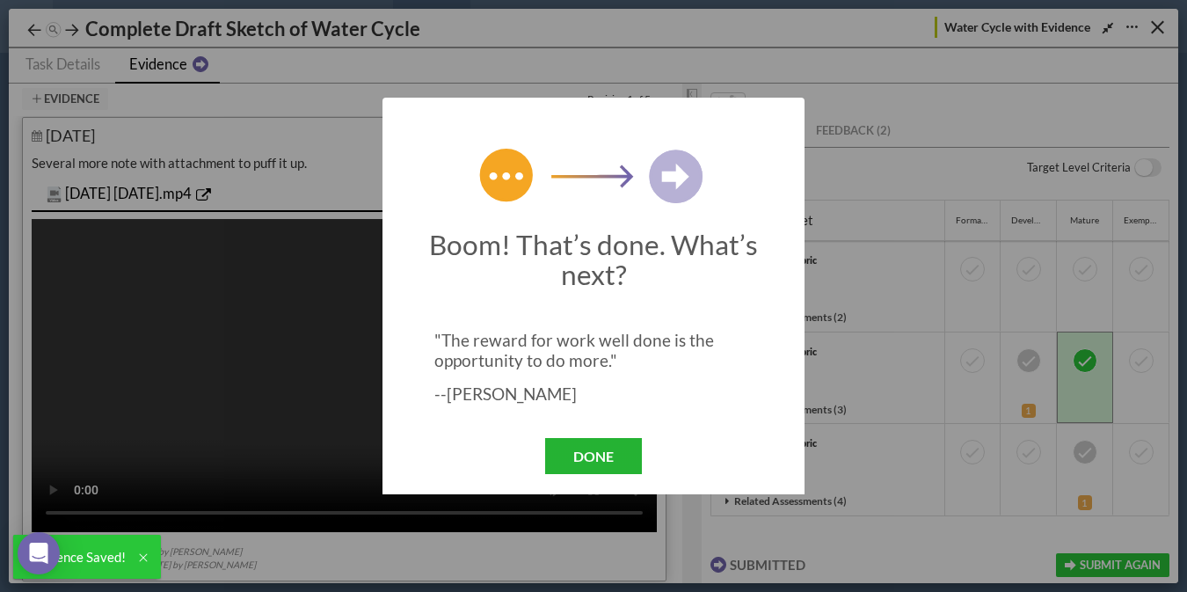
click at [572, 459] on button "Done" at bounding box center [593, 456] width 97 height 36
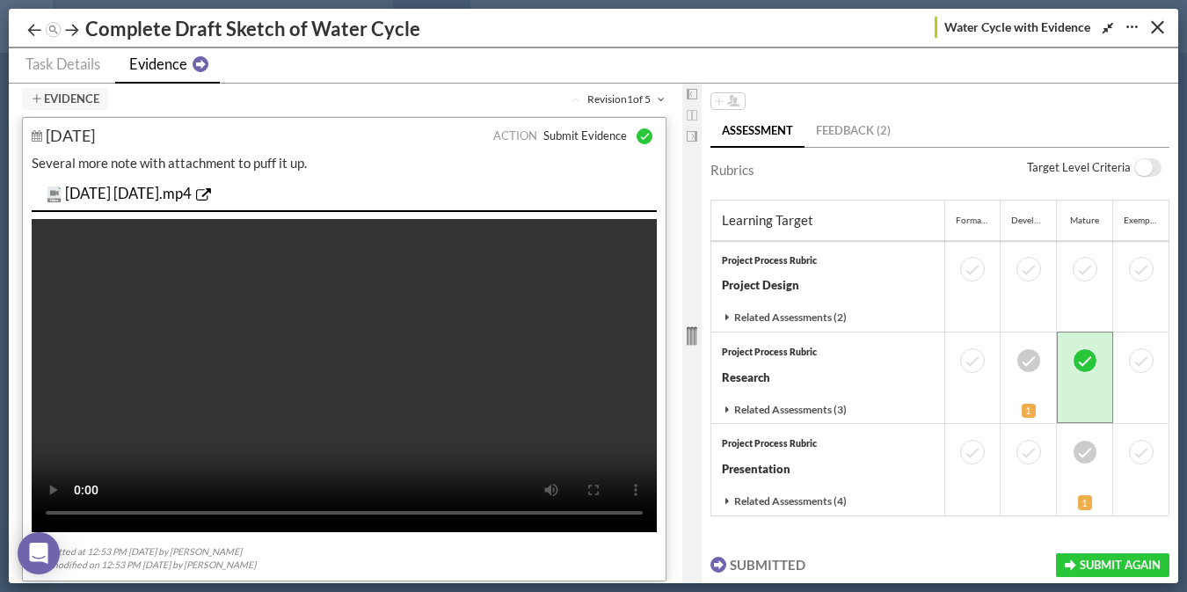
click at [660, 94] on icon at bounding box center [657, 99] width 13 height 11
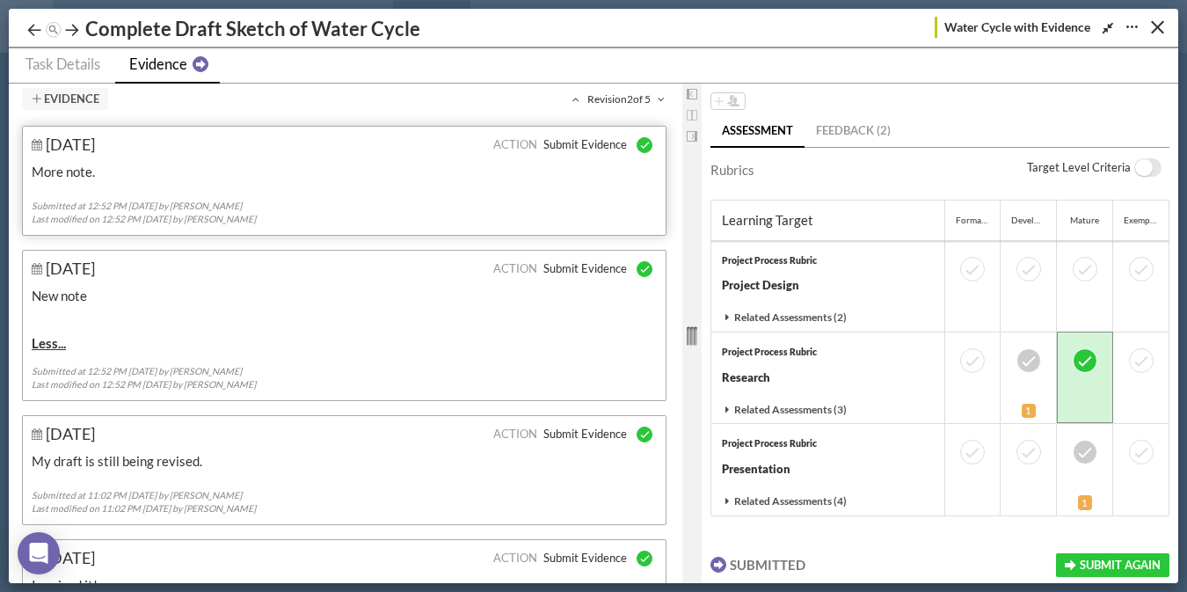
scroll to position [514, 0]
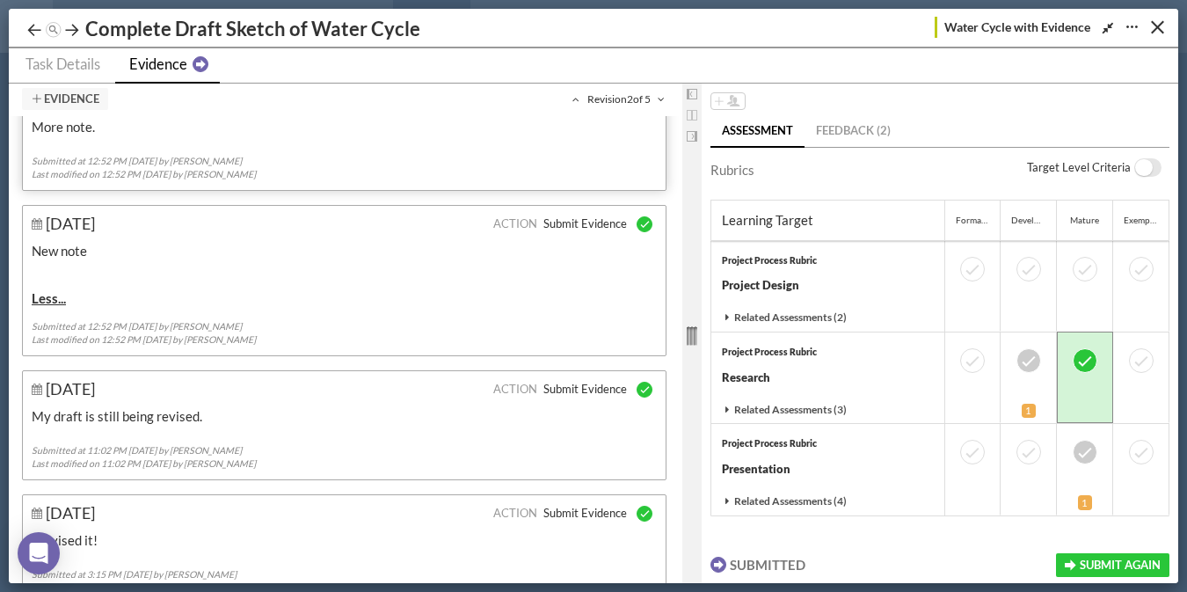
click at [574, 99] on icon at bounding box center [578, 99] width 13 height 11
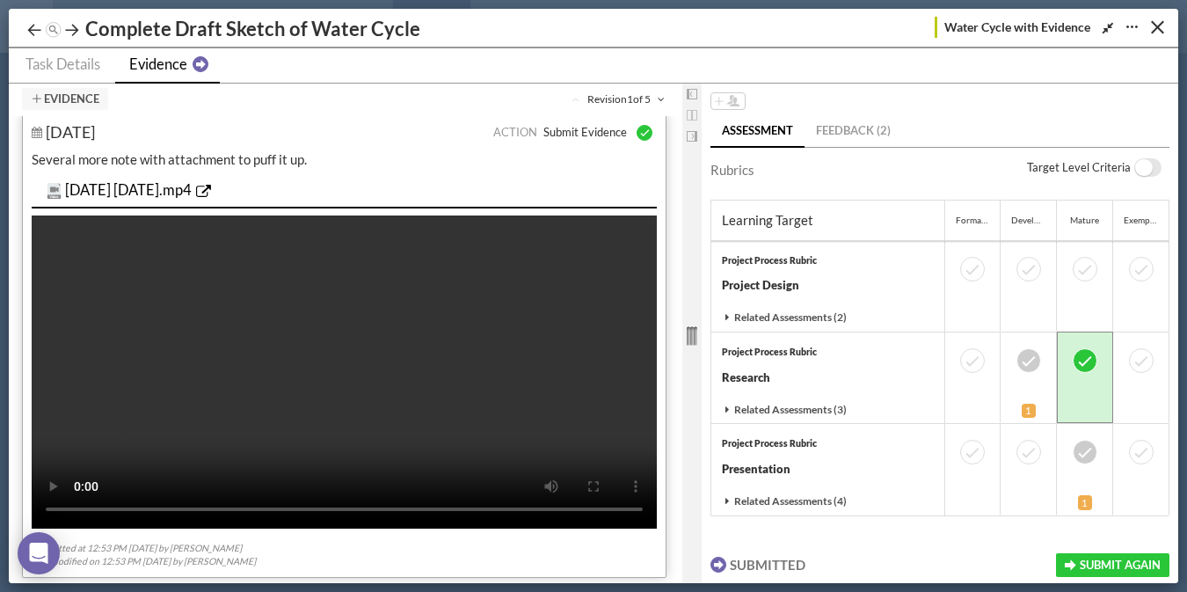
scroll to position [0, 0]
